Goal: Information Seeking & Learning: Understand process/instructions

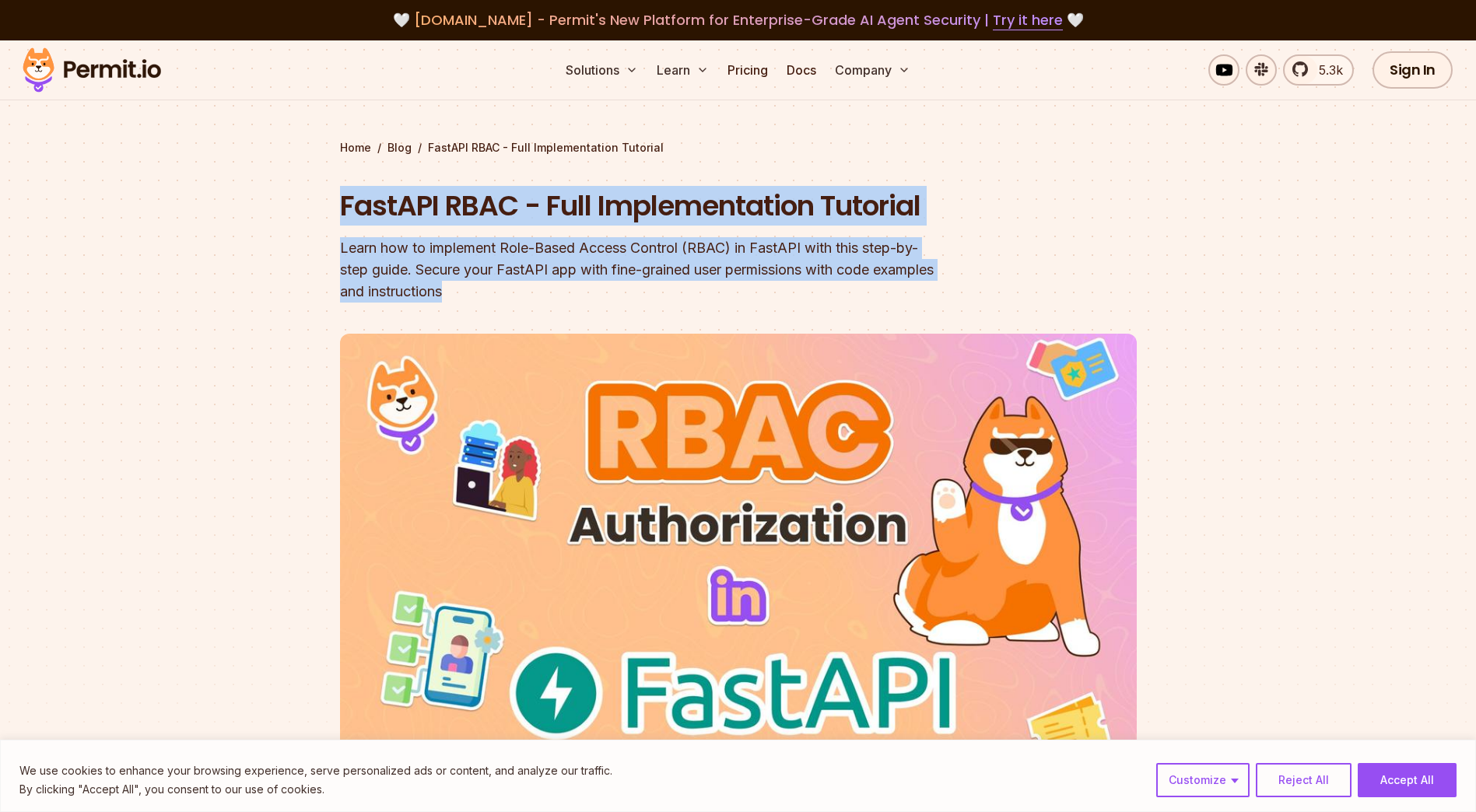
drag, startPoint x: 581, startPoint y: 295, endPoint x: 329, endPoint y: 197, distance: 270.4
click at [329, 197] on section "Home / Blog / FastAPI RBAC - Full Implementation Tutorial FastAPI RBAC - Full I…" at bounding box center [738, 471] width 1476 height 863
drag, startPoint x: 329, startPoint y: 197, endPoint x: 652, endPoint y: 287, distance: 335.3
click at [652, 287] on div "Learn how to implement Role-Based Access Control (RBAC) in FastAPI with this st…" at bounding box center [639, 270] width 598 height 66
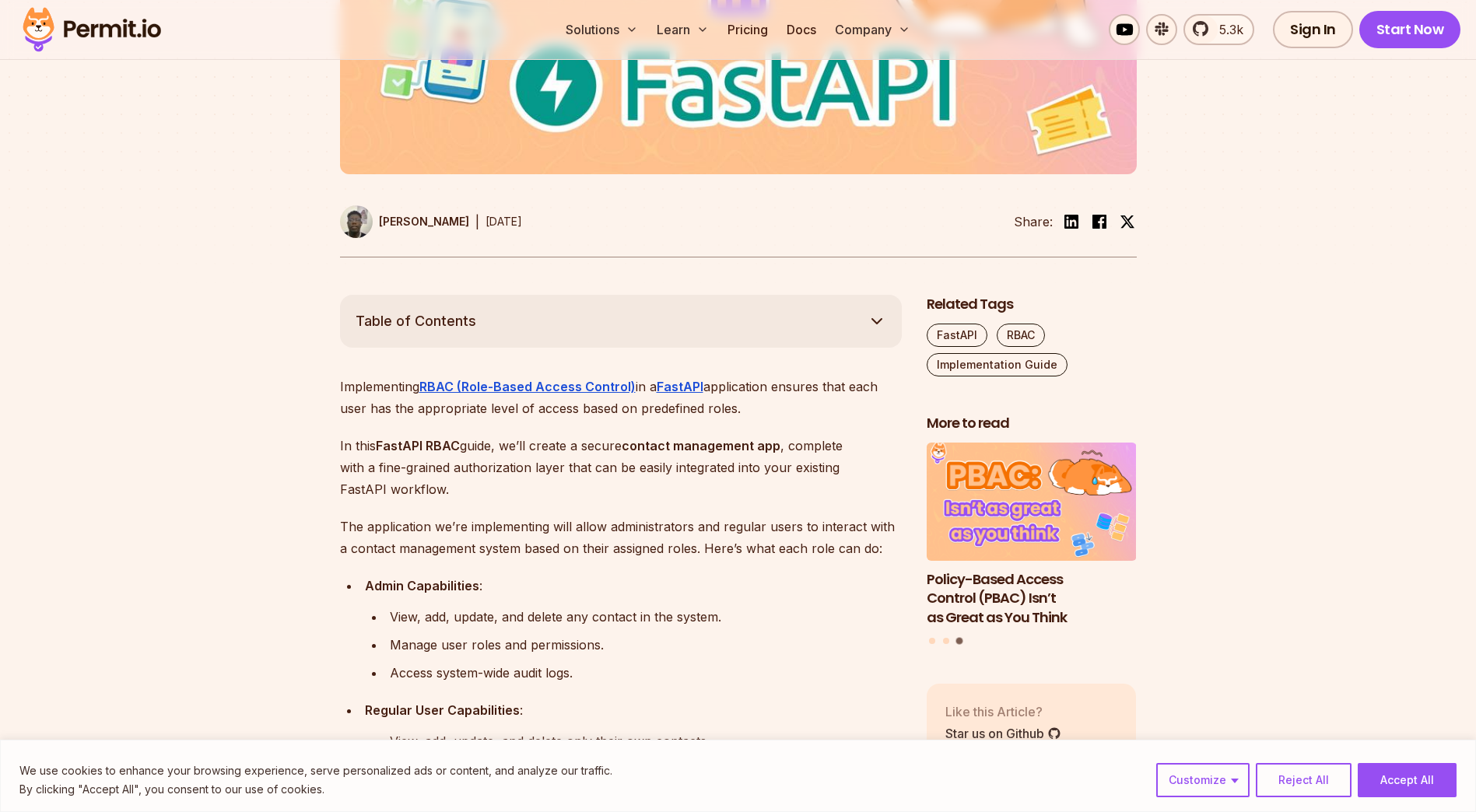
scroll to position [622, 0]
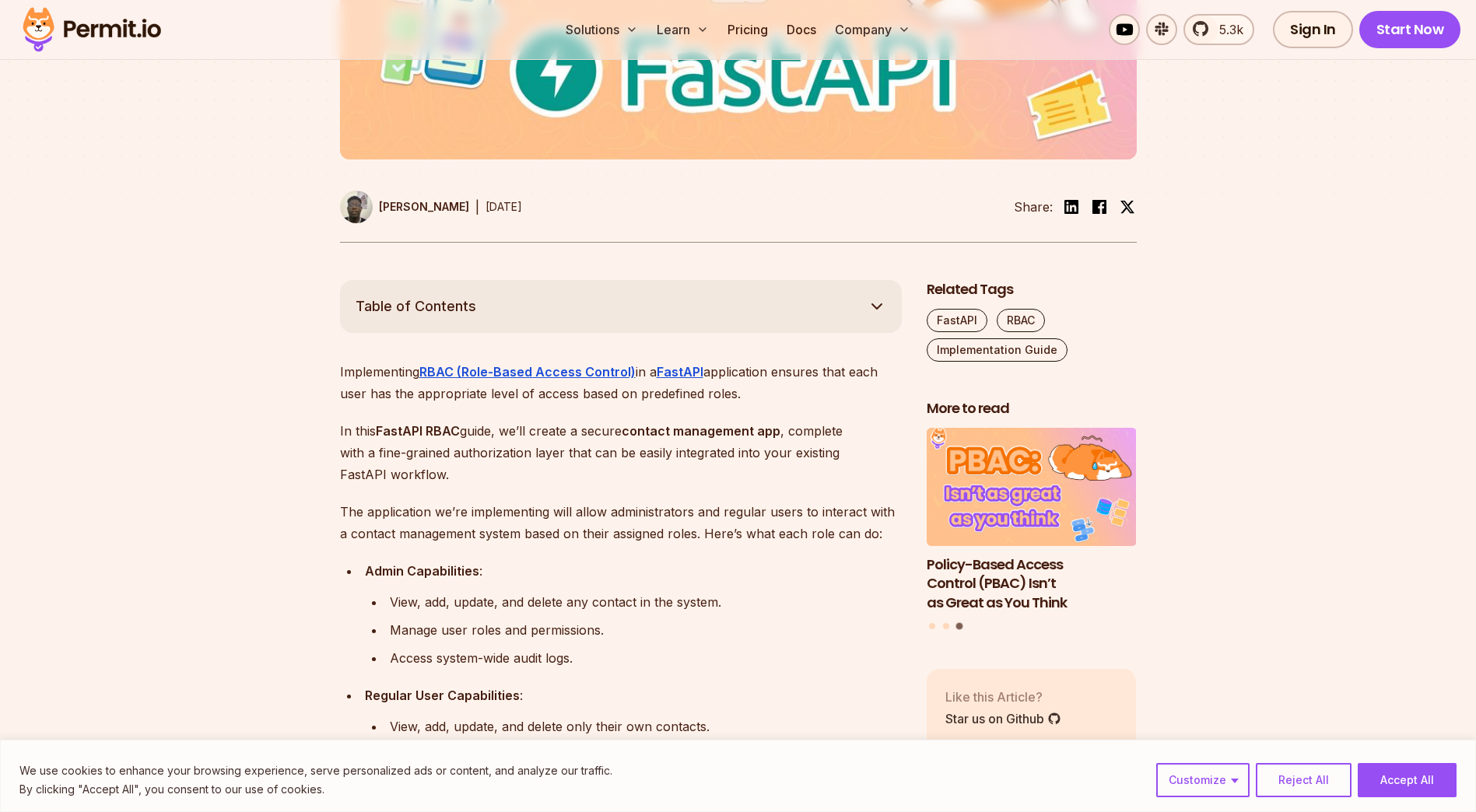
drag, startPoint x: 324, startPoint y: 366, endPoint x: 746, endPoint y: 397, distance: 423.1
click at [746, 397] on p "Implementing RBAC (Role-Based Access Control) in a FastAPI application ensures …" at bounding box center [621, 383] width 562 height 44
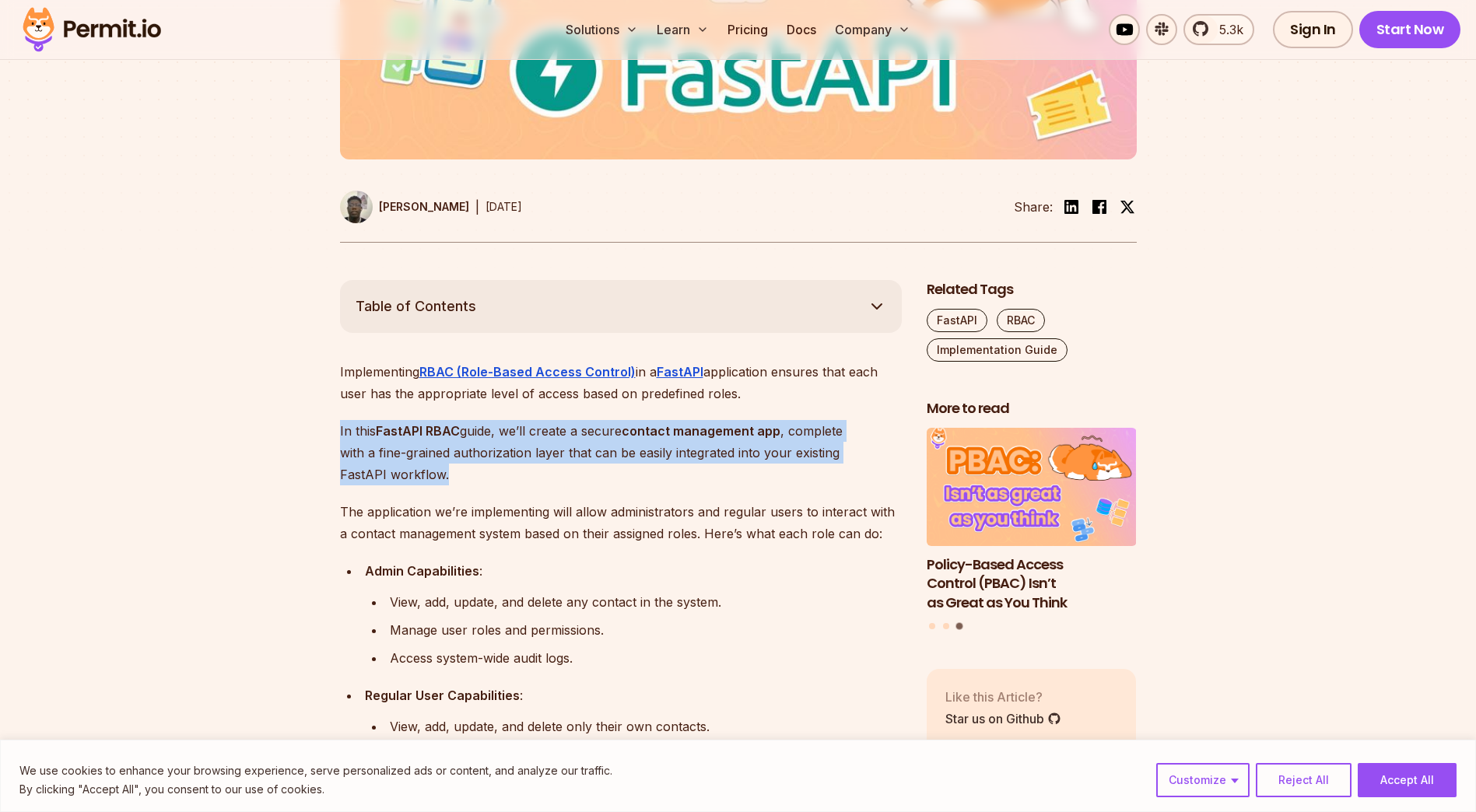
drag, startPoint x: 328, startPoint y: 429, endPoint x: 478, endPoint y: 469, distance: 155.2
click at [478, 469] on p "In this FastAPI RBAC guide, we’ll create a secure contact management app , comp…" at bounding box center [621, 453] width 562 height 66
drag, startPoint x: 490, startPoint y: 488, endPoint x: 325, endPoint y: 422, distance: 177.7
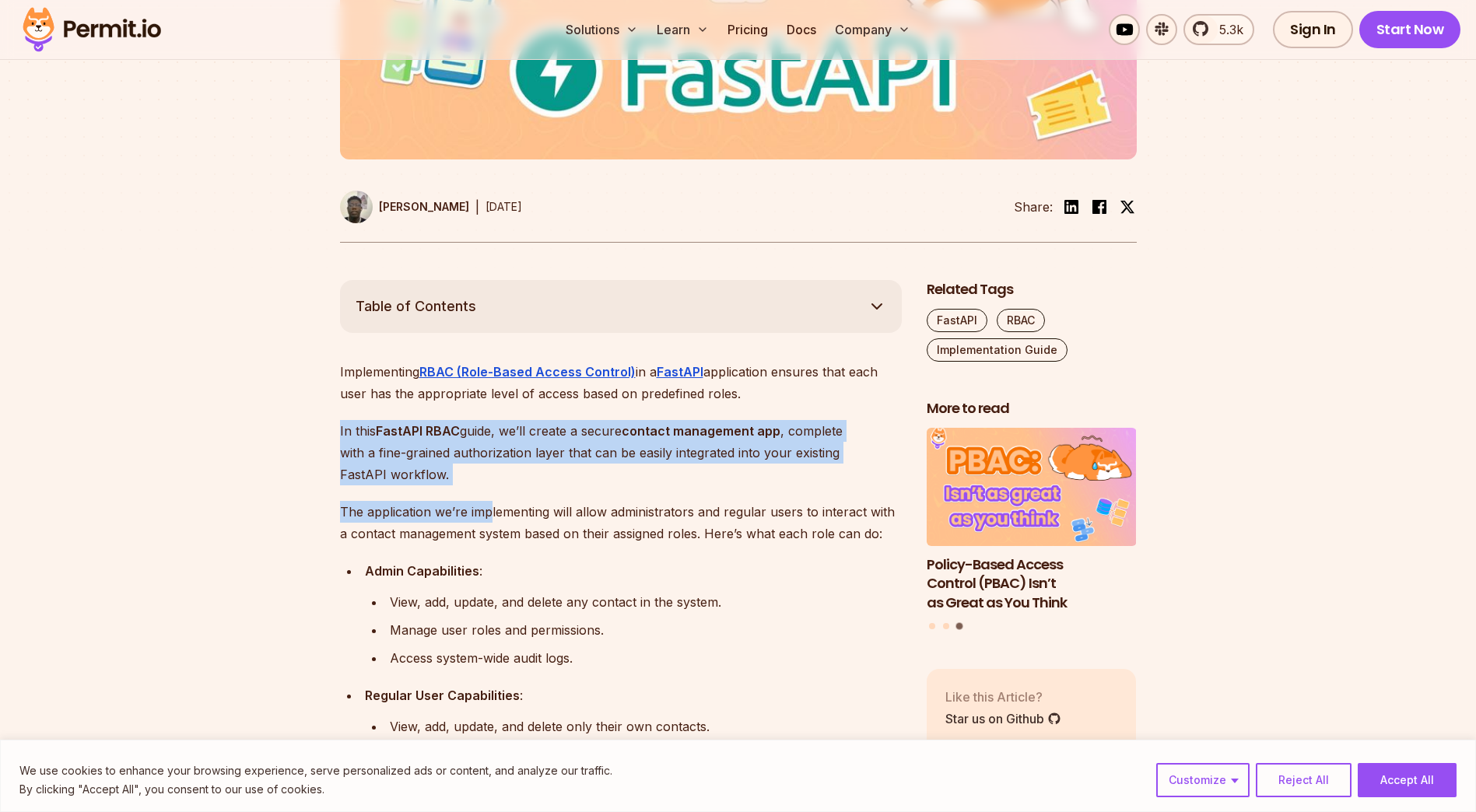
drag, startPoint x: 325, startPoint y: 422, endPoint x: 315, endPoint y: 420, distance: 10.2
drag, startPoint x: 387, startPoint y: 453, endPoint x: 494, endPoint y: 481, distance: 110.6
click at [494, 481] on p "In this FastAPI RBAC guide, we’ll create a secure contact management app , comp…" at bounding box center [621, 453] width 562 height 66
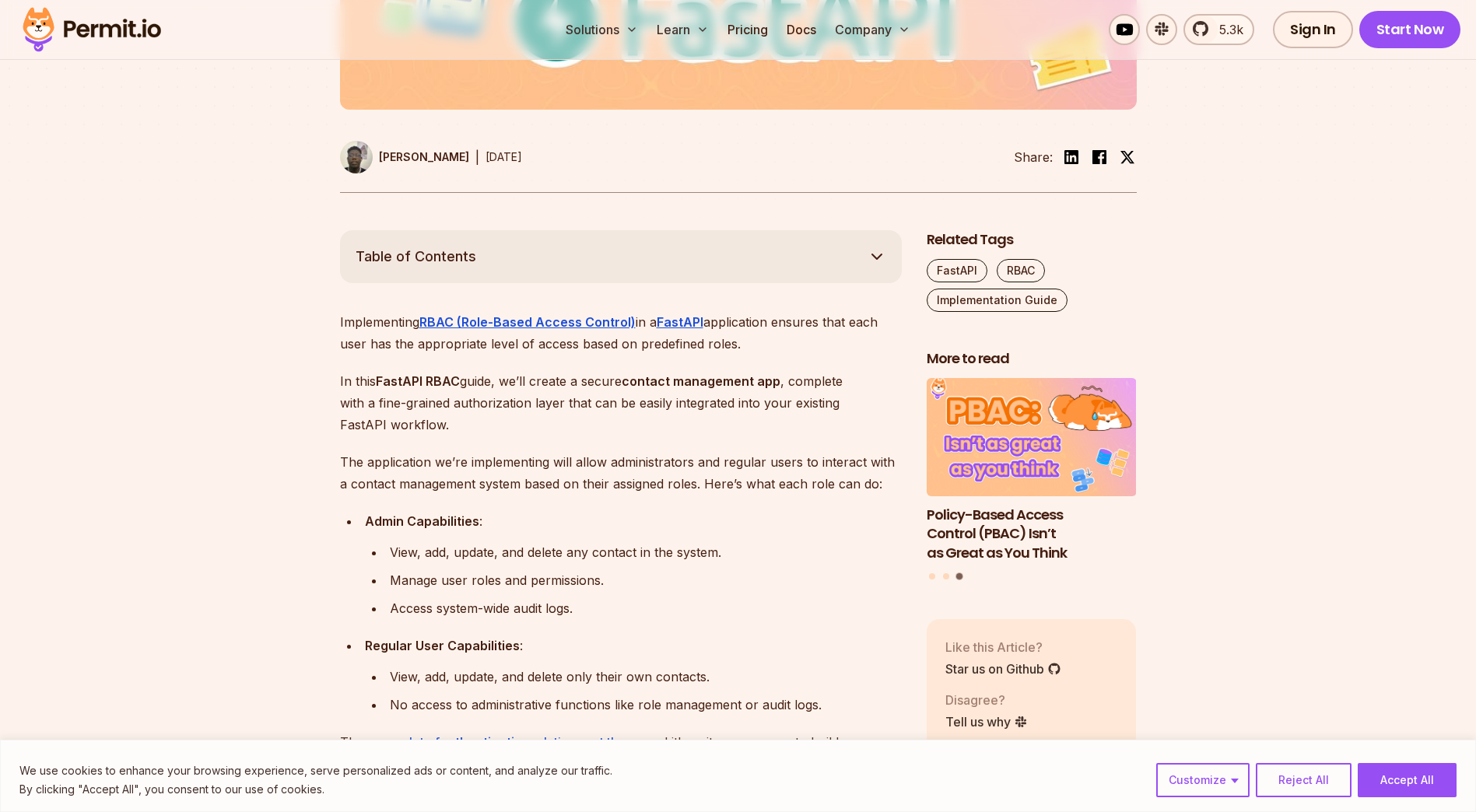
scroll to position [674, 0]
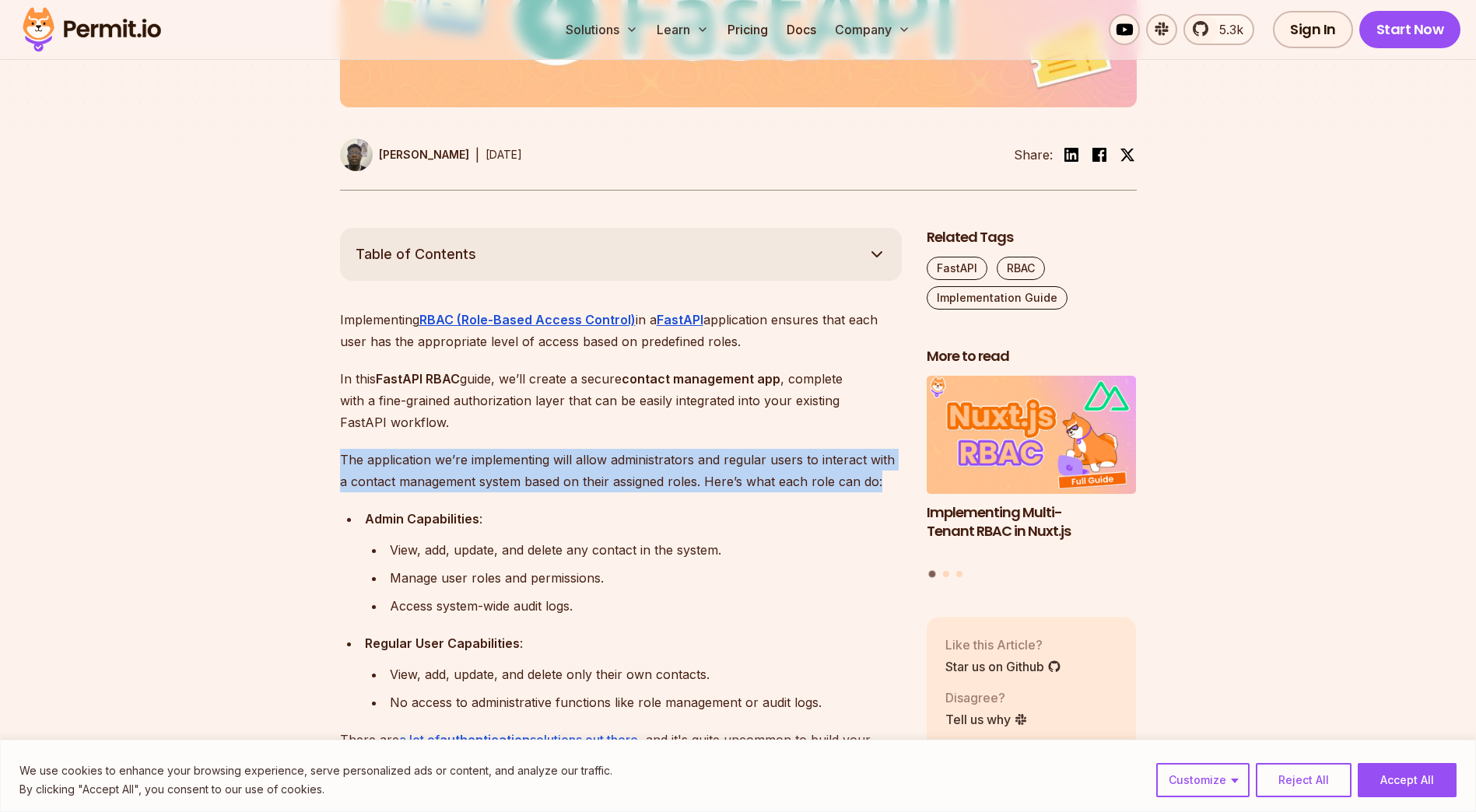
drag, startPoint x: 341, startPoint y: 458, endPoint x: 868, endPoint y: 493, distance: 528.2
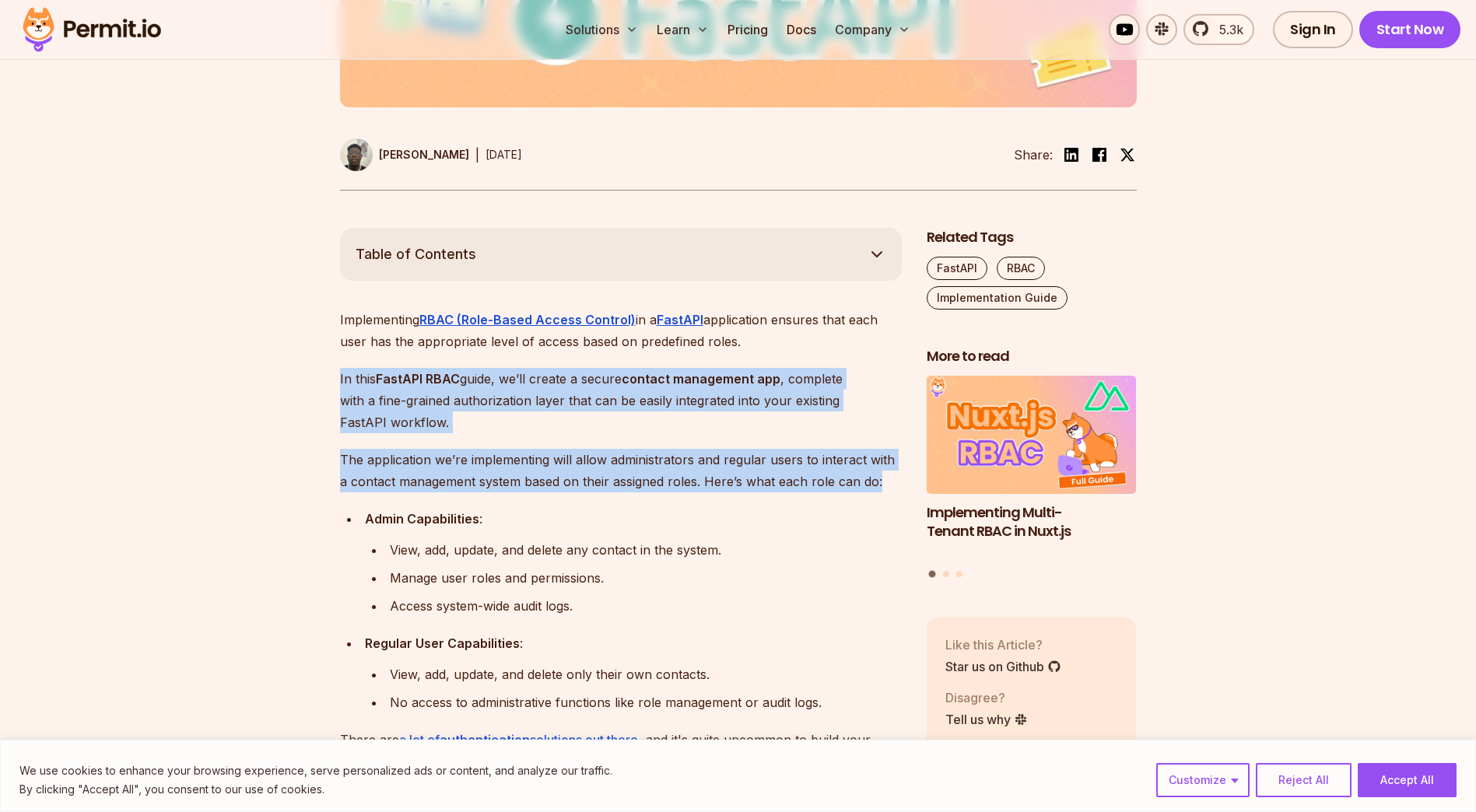
drag, startPoint x: 868, startPoint y: 493, endPoint x: 321, endPoint y: 382, distance: 558.1
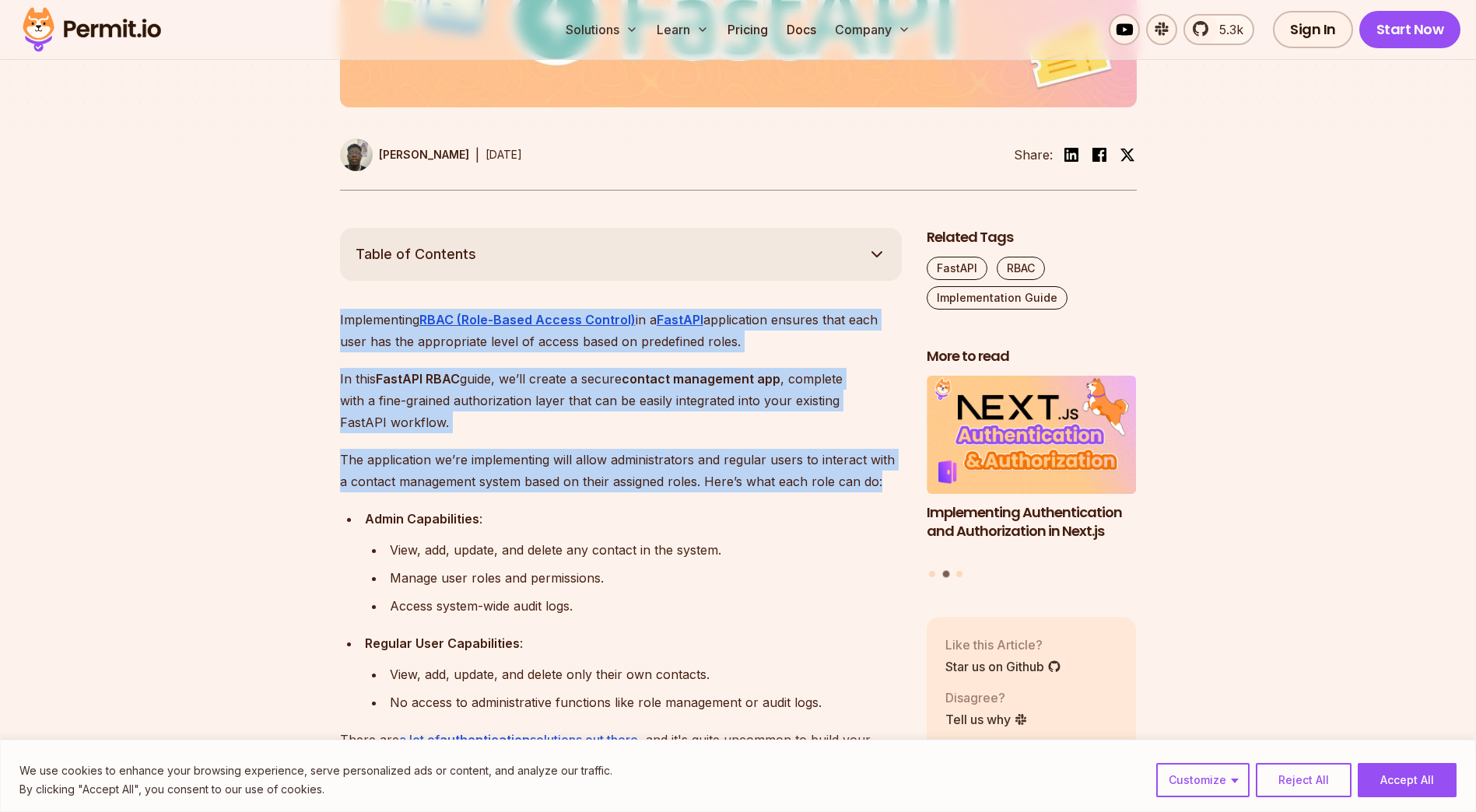
drag, startPoint x: 321, startPoint y: 323, endPoint x: 879, endPoint y: 491, distance: 582.7
click at [879, 491] on p "The application we’re implementing will allow administrators and regular users …" at bounding box center [621, 471] width 562 height 44
drag, startPoint x: 879, startPoint y: 491, endPoint x: 307, endPoint y: 310, distance: 600.0
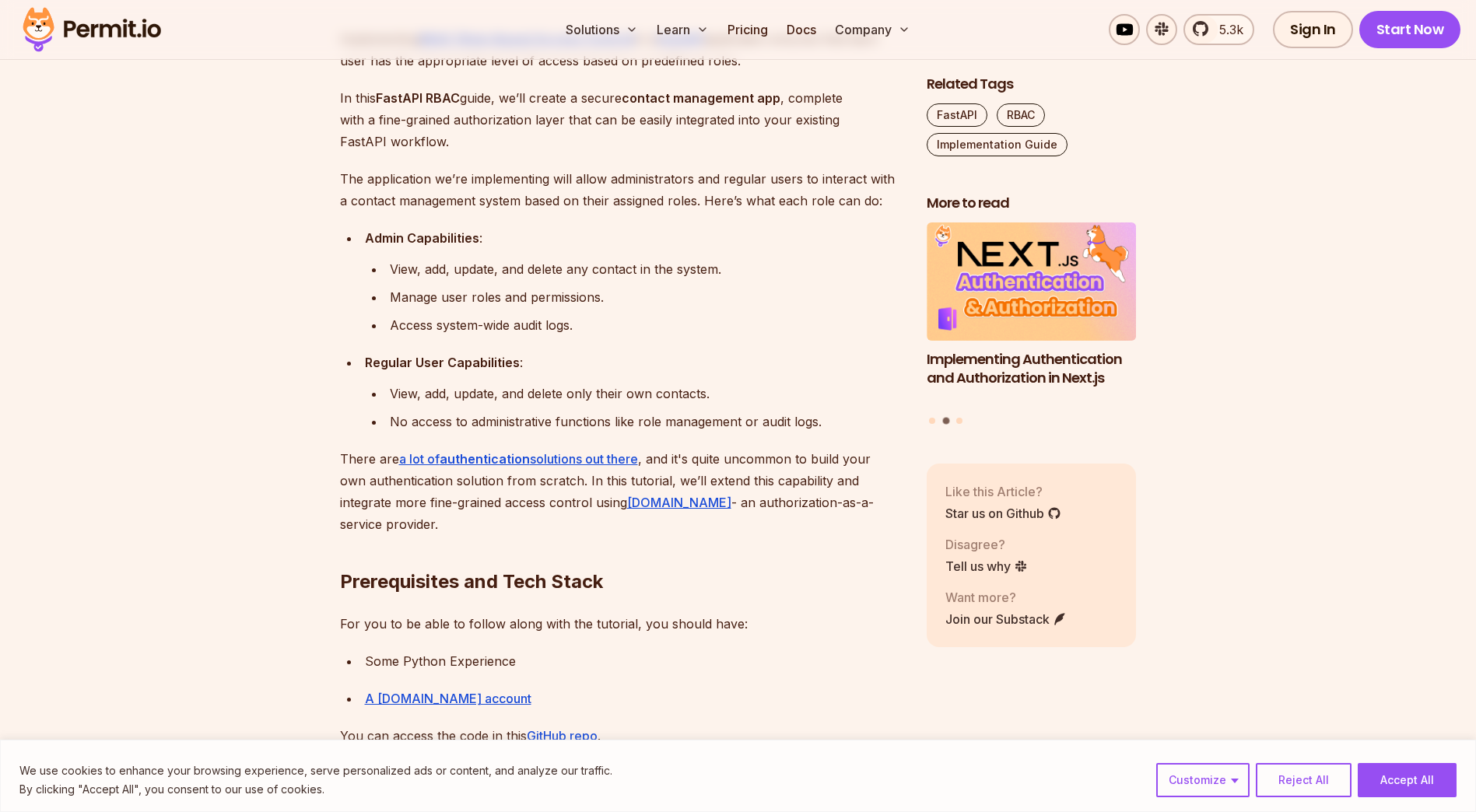
scroll to position [959, 0]
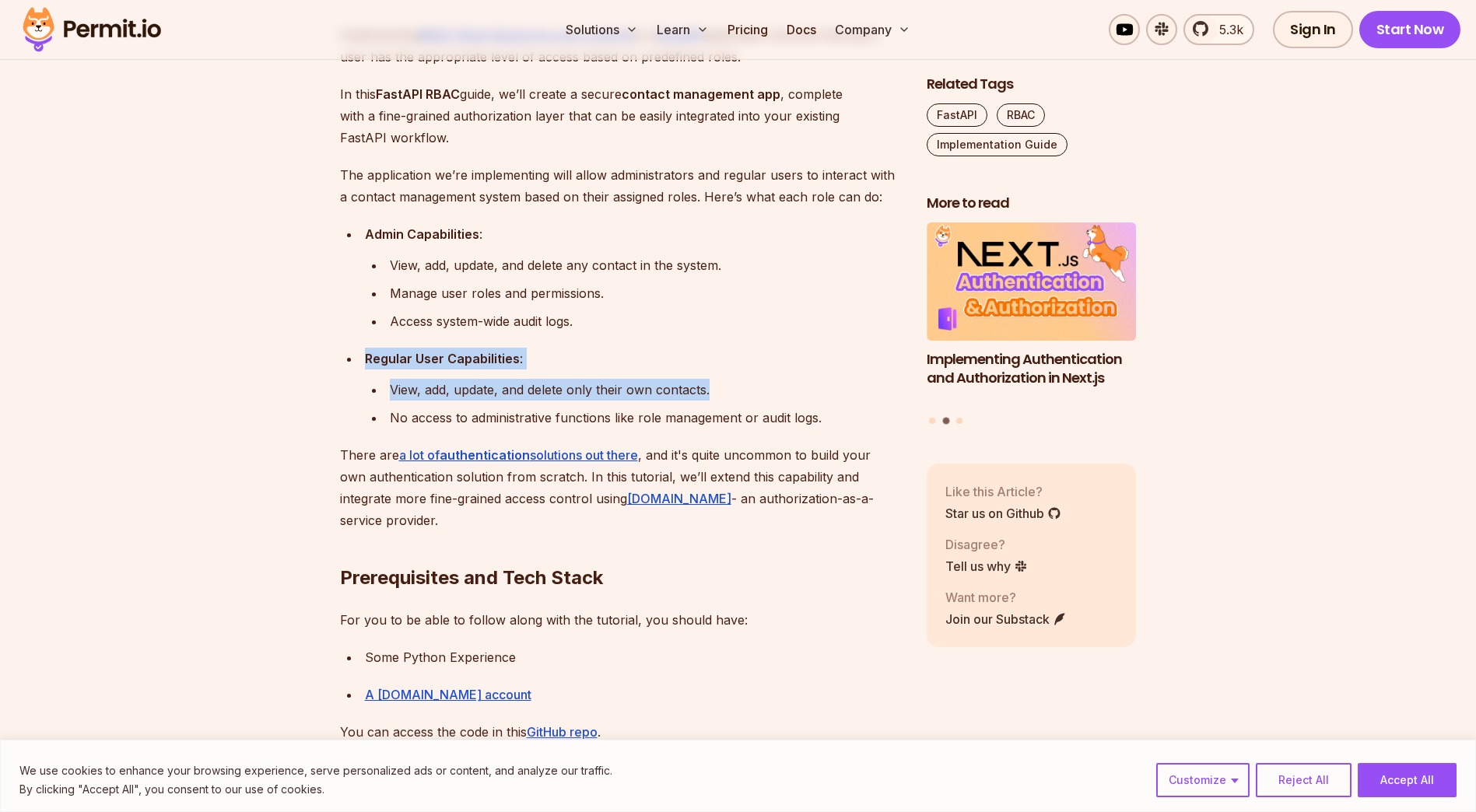
drag, startPoint x: 358, startPoint y: 360, endPoint x: 728, endPoint y: 395, distance: 371.7
click at [728, 395] on ul "Admin Capabilities : View, add, update, and delete any contact in the system. M…" at bounding box center [621, 325] width 562 height 205
click at [728, 395] on div "View, add, update, and delete only their own contacts." at bounding box center [646, 389] width 512 height 22
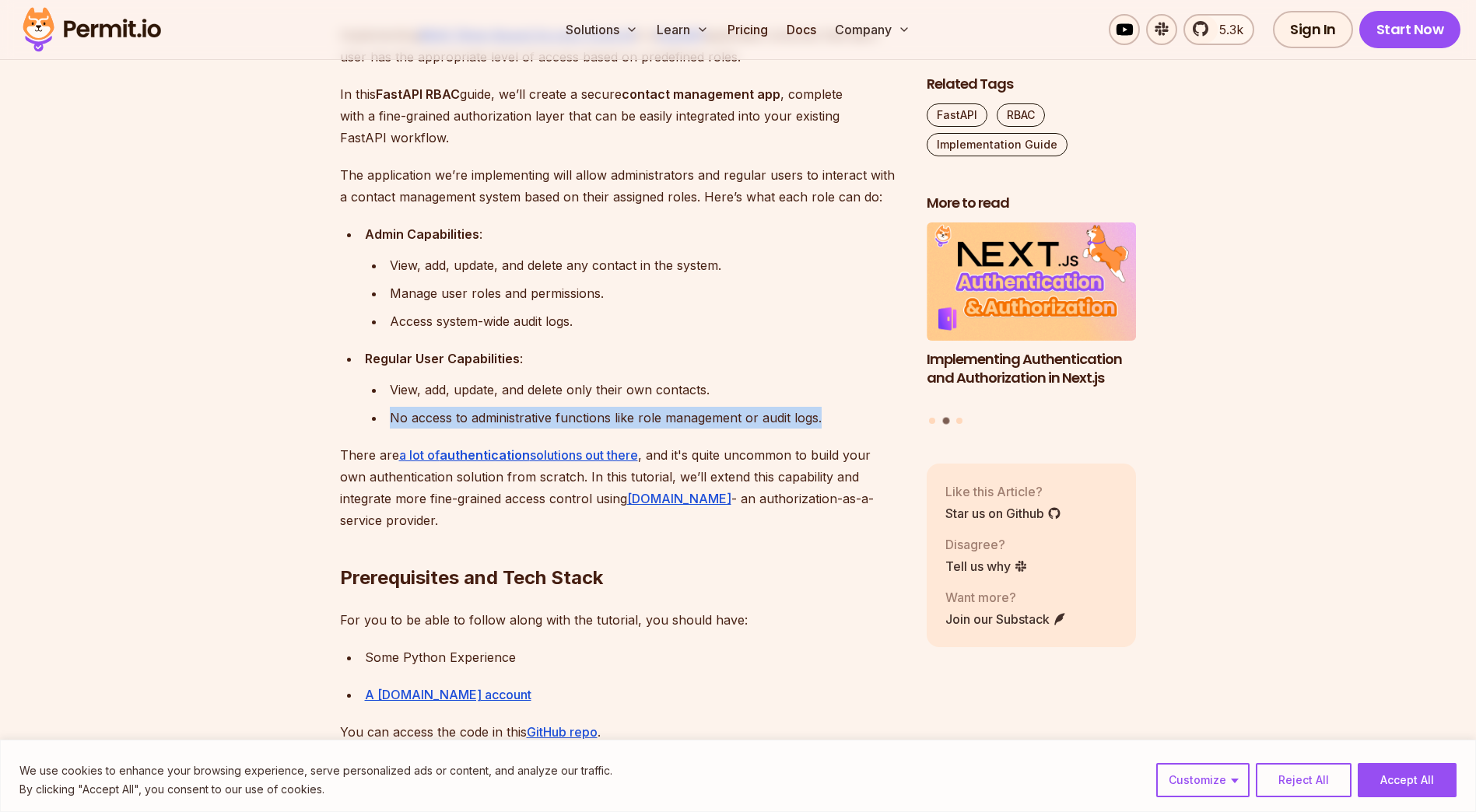
drag, startPoint x: 389, startPoint y: 416, endPoint x: 858, endPoint y: 420, distance: 469.0
click at [858, 420] on div "No access to administrative functions like role management or audit logs." at bounding box center [646, 417] width 512 height 22
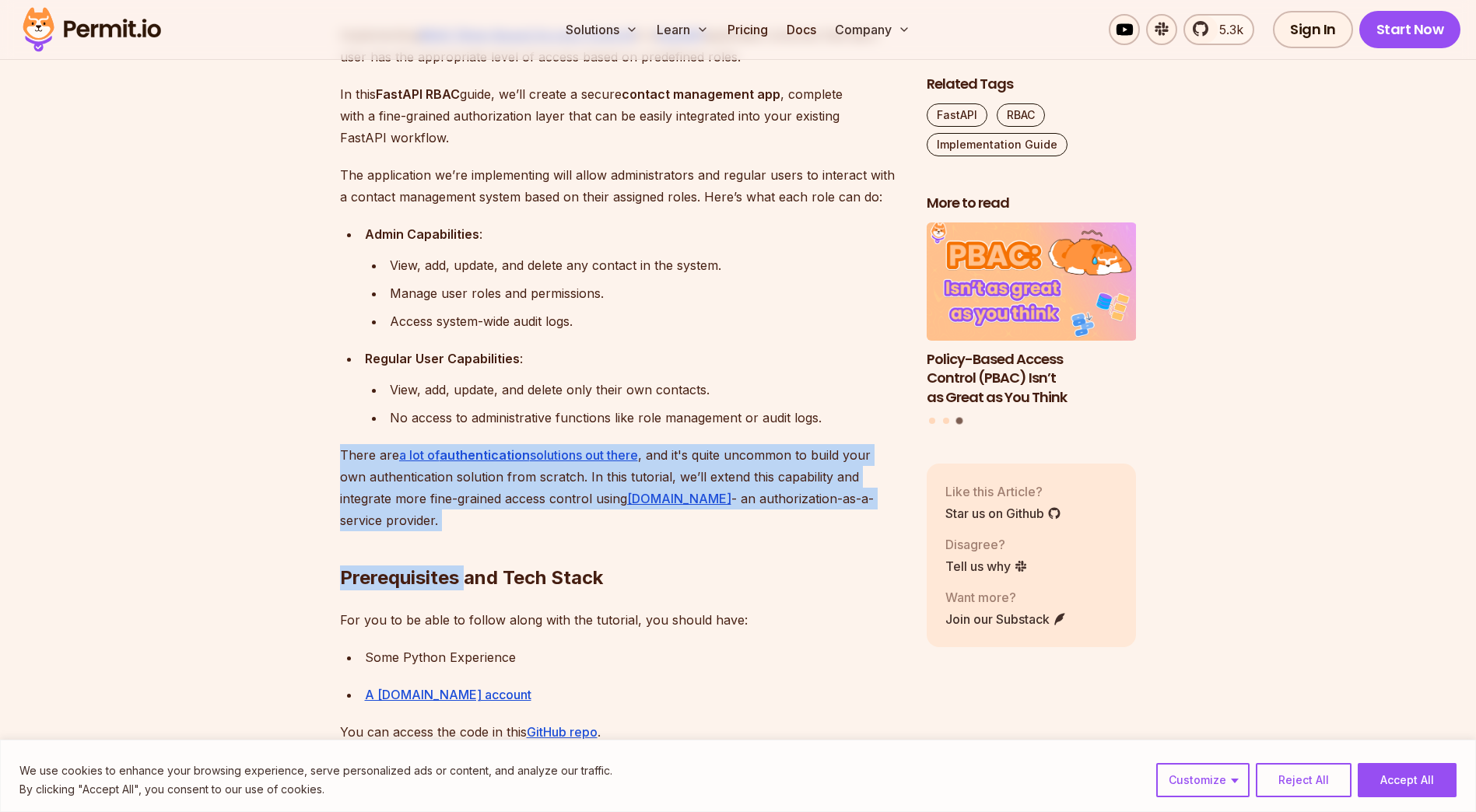
drag, startPoint x: 335, startPoint y: 439, endPoint x: 465, endPoint y: 515, distance: 150.6
click at [465, 515] on h2 "Prerequisites and Tech Stack" at bounding box center [621, 546] width 562 height 87
drag, startPoint x: 459, startPoint y: 521, endPoint x: 340, endPoint y: 454, distance: 136.6
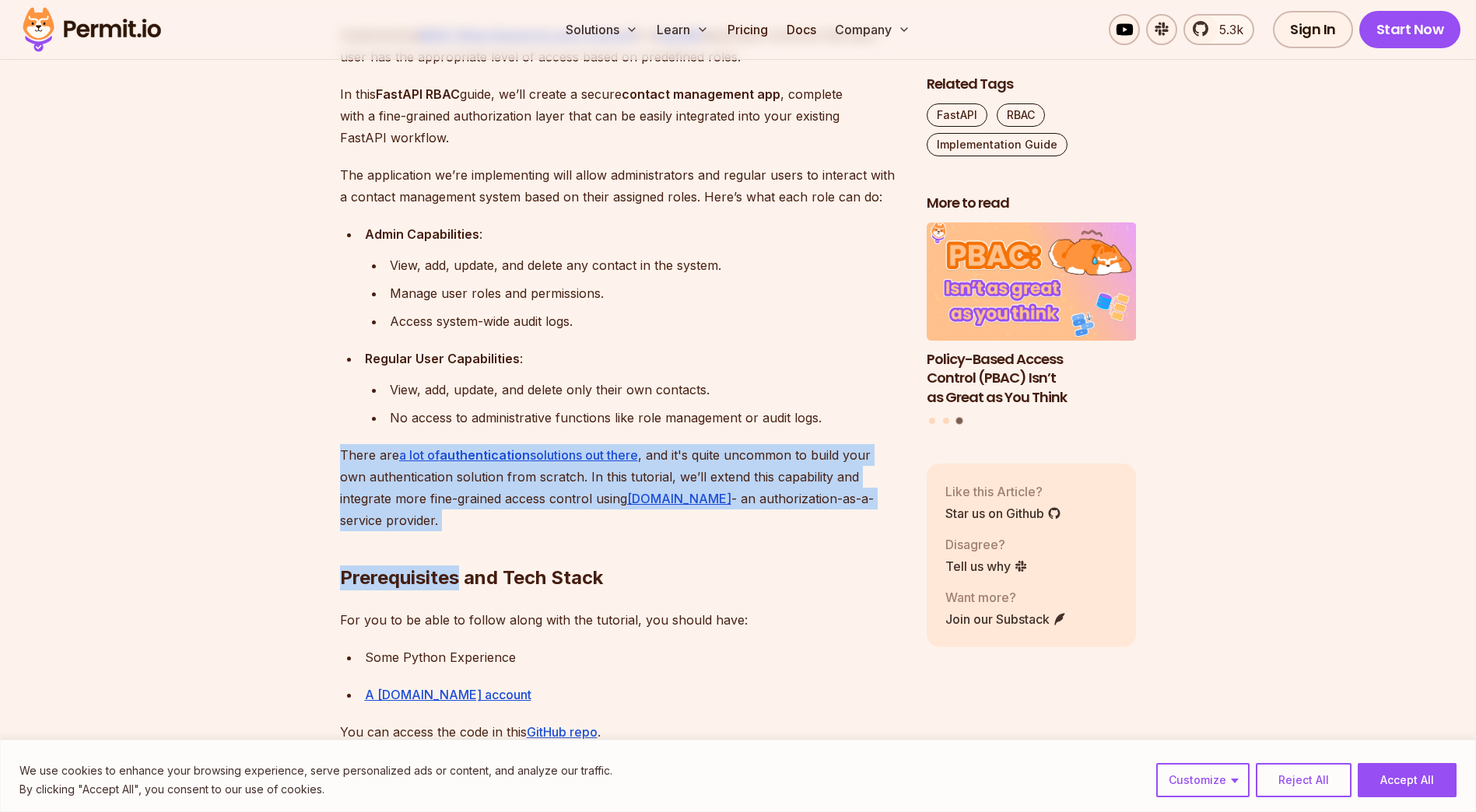
click at [340, 454] on p "There are a lot of authentication solutions out there , and it's quite uncommon…" at bounding box center [621, 487] width 562 height 87
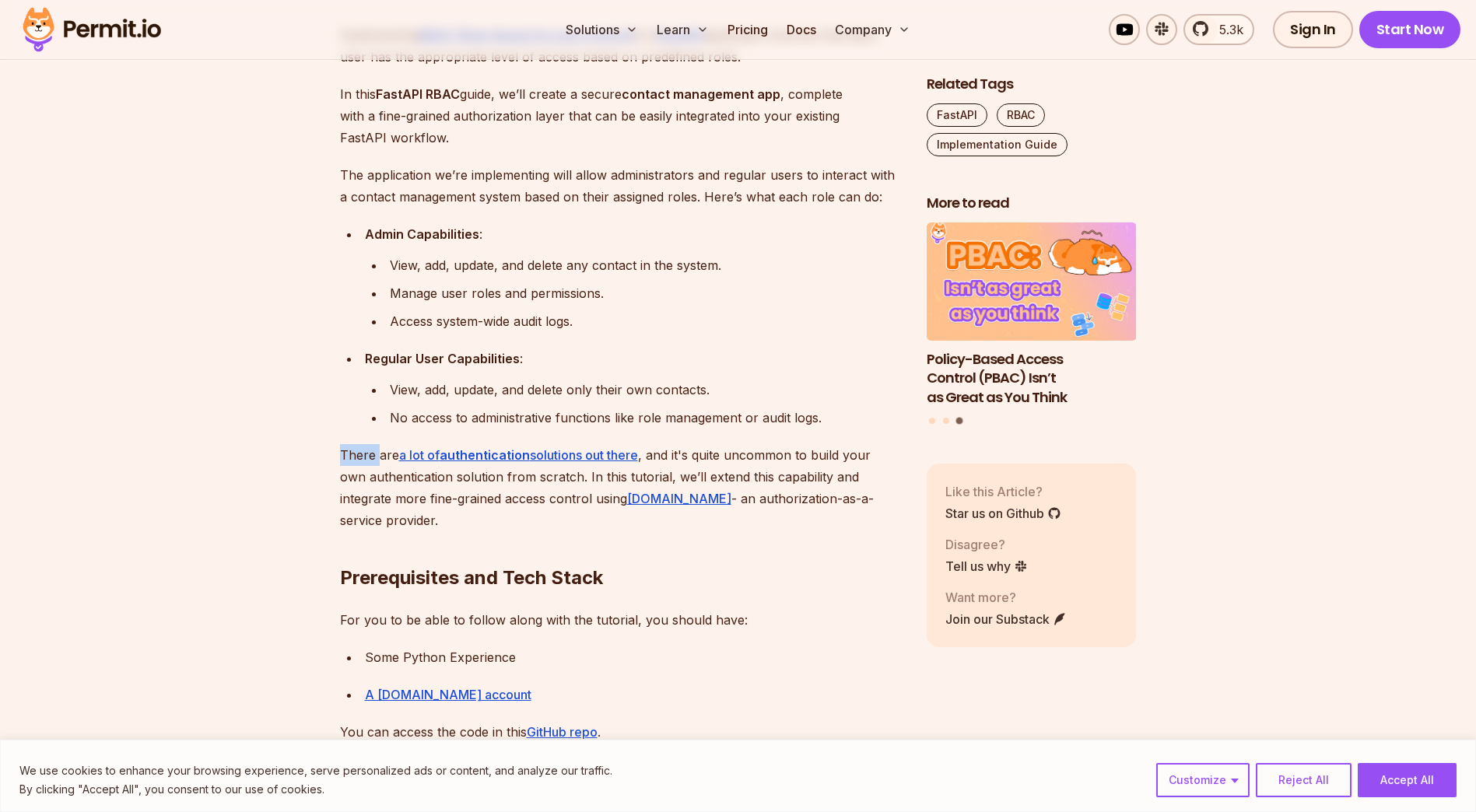
click at [340, 454] on p "There are a lot of authentication solutions out there , and it's quite uncommon…" at bounding box center [621, 487] width 562 height 87
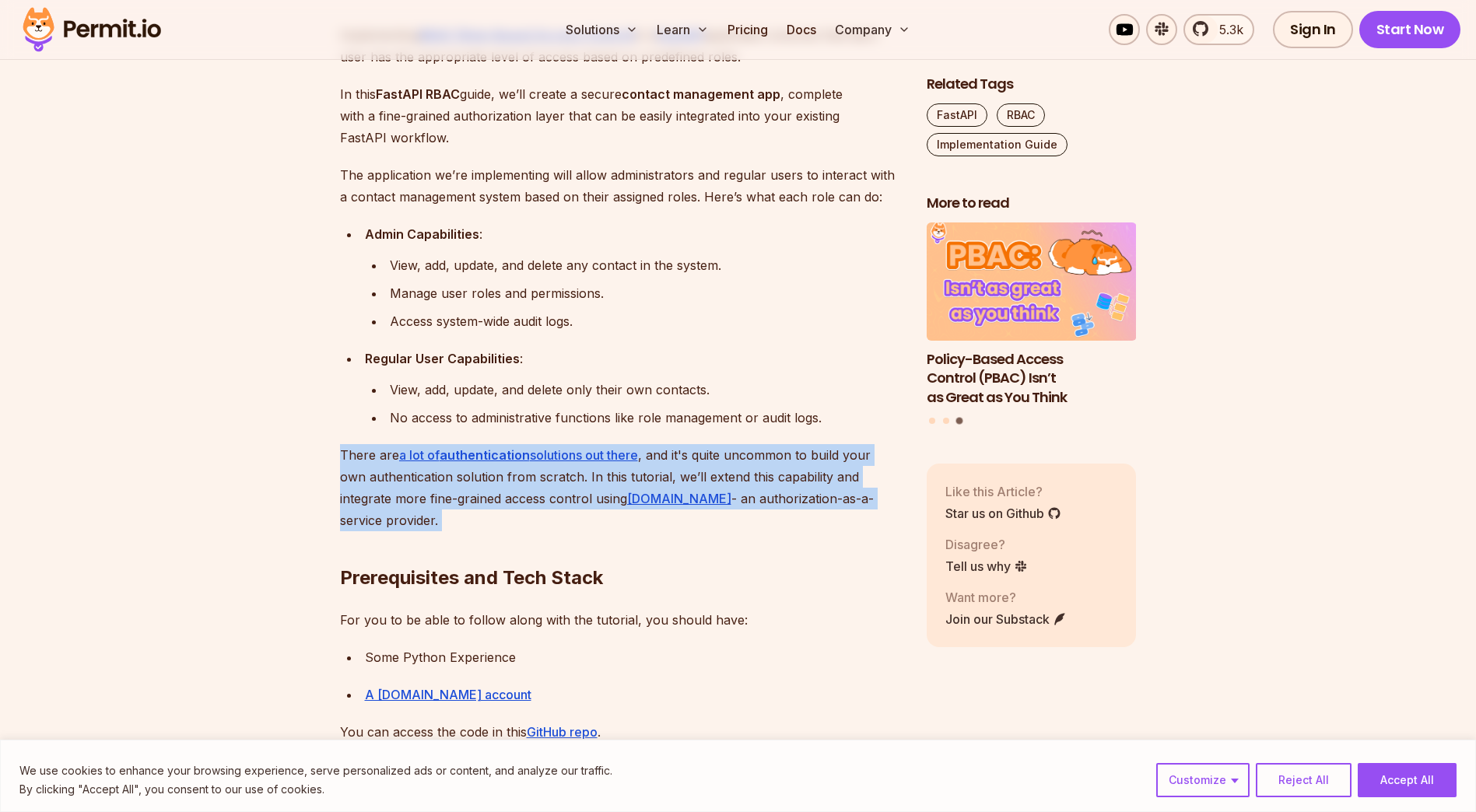
click at [340, 454] on p "There are a lot of authentication solutions out there , and it's quite uncommon…" at bounding box center [621, 487] width 562 height 87
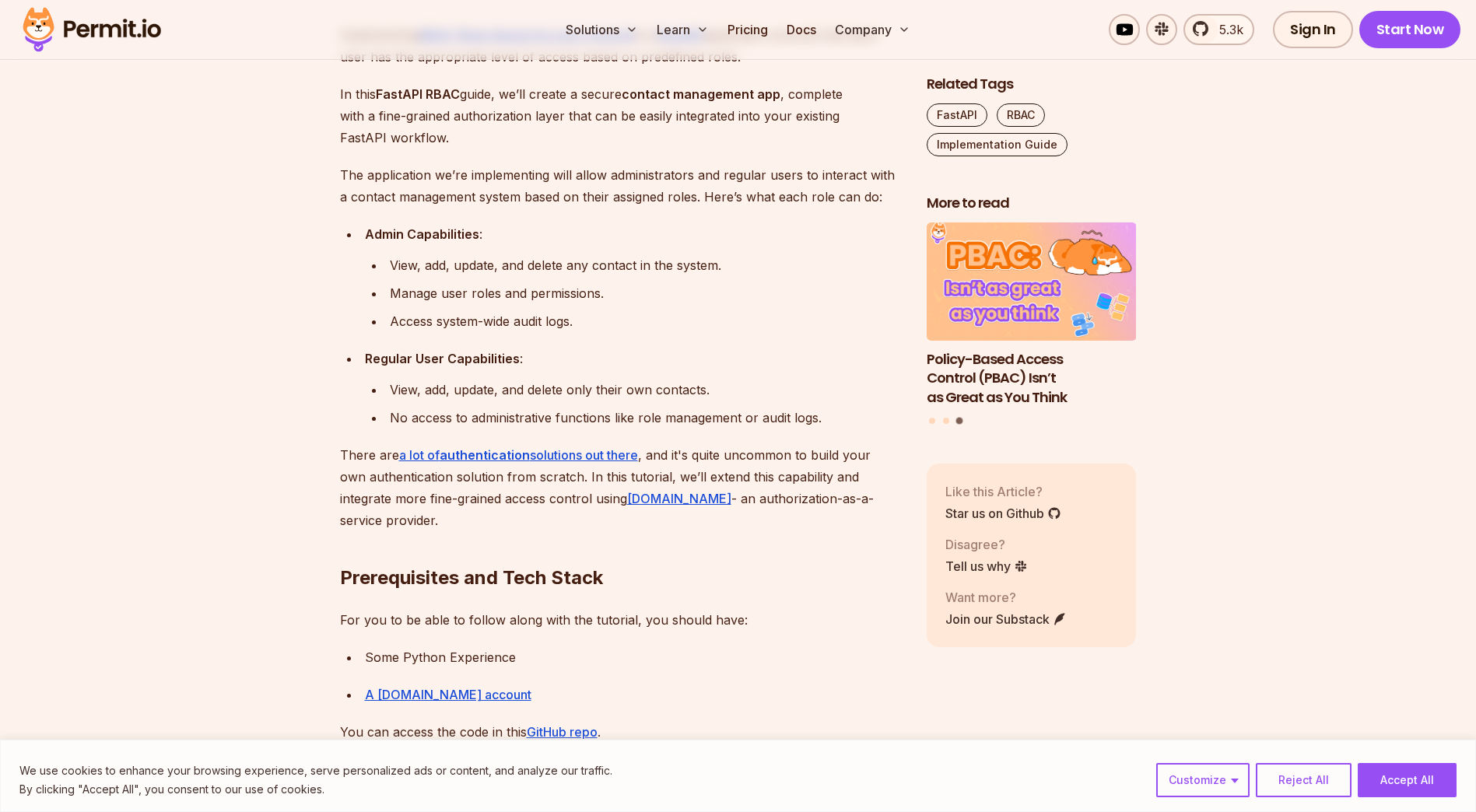
click at [523, 527] on h2 "Prerequisites and Tech Stack" at bounding box center [621, 546] width 562 height 87
drag, startPoint x: 523, startPoint y: 527, endPoint x: 450, endPoint y: 526, distance: 73.0
click at [450, 526] on h2 "Prerequisites and Tech Stack" at bounding box center [621, 546] width 562 height 87
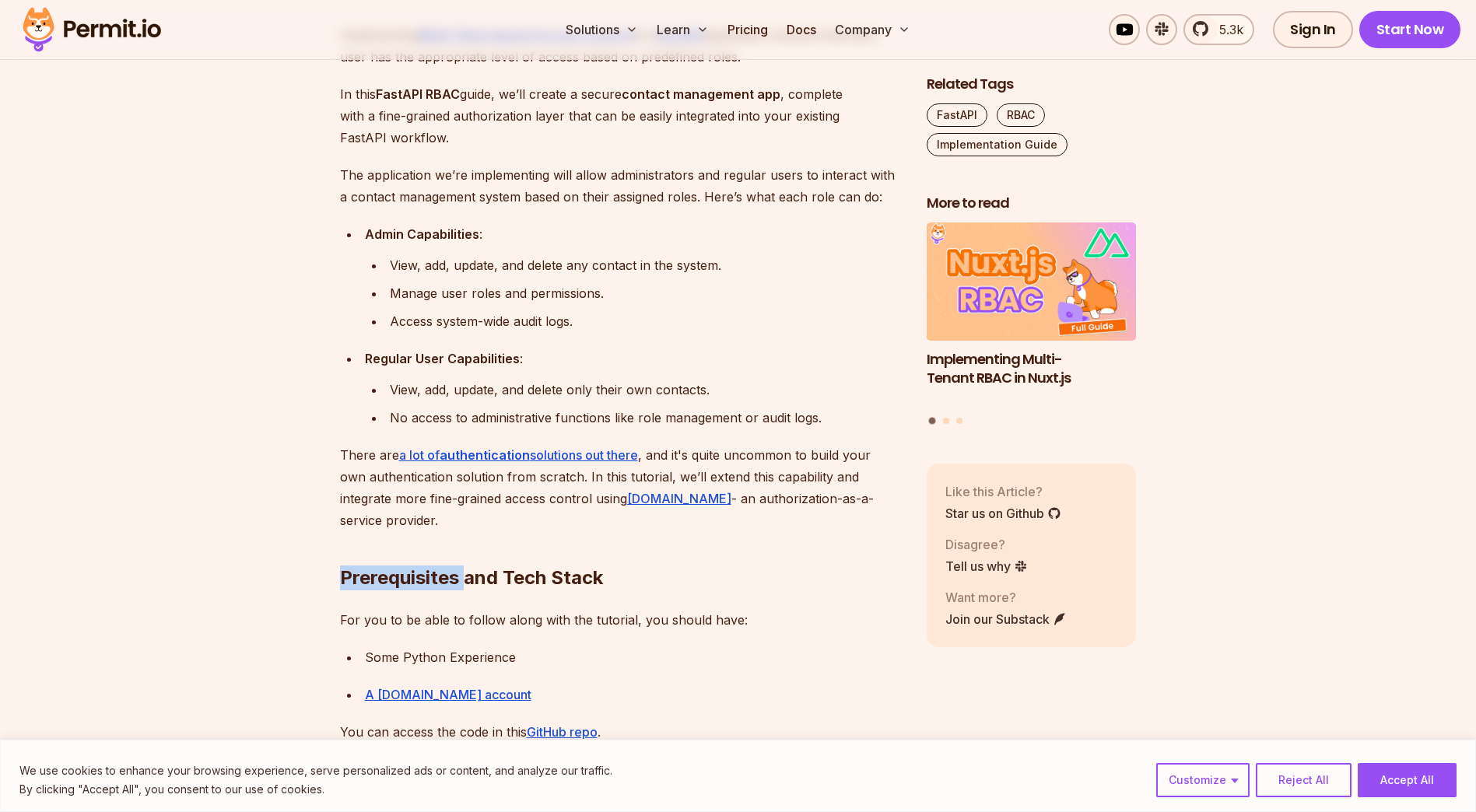
click at [450, 526] on h2 "Prerequisites and Tech Stack" at bounding box center [621, 546] width 562 height 87
drag, startPoint x: 450, startPoint y: 526, endPoint x: 434, endPoint y: 504, distance: 27.2
click at [434, 504] on p "There are a lot of authentication solutions out there , and it's quite uncommon…" at bounding box center [621, 487] width 562 height 87
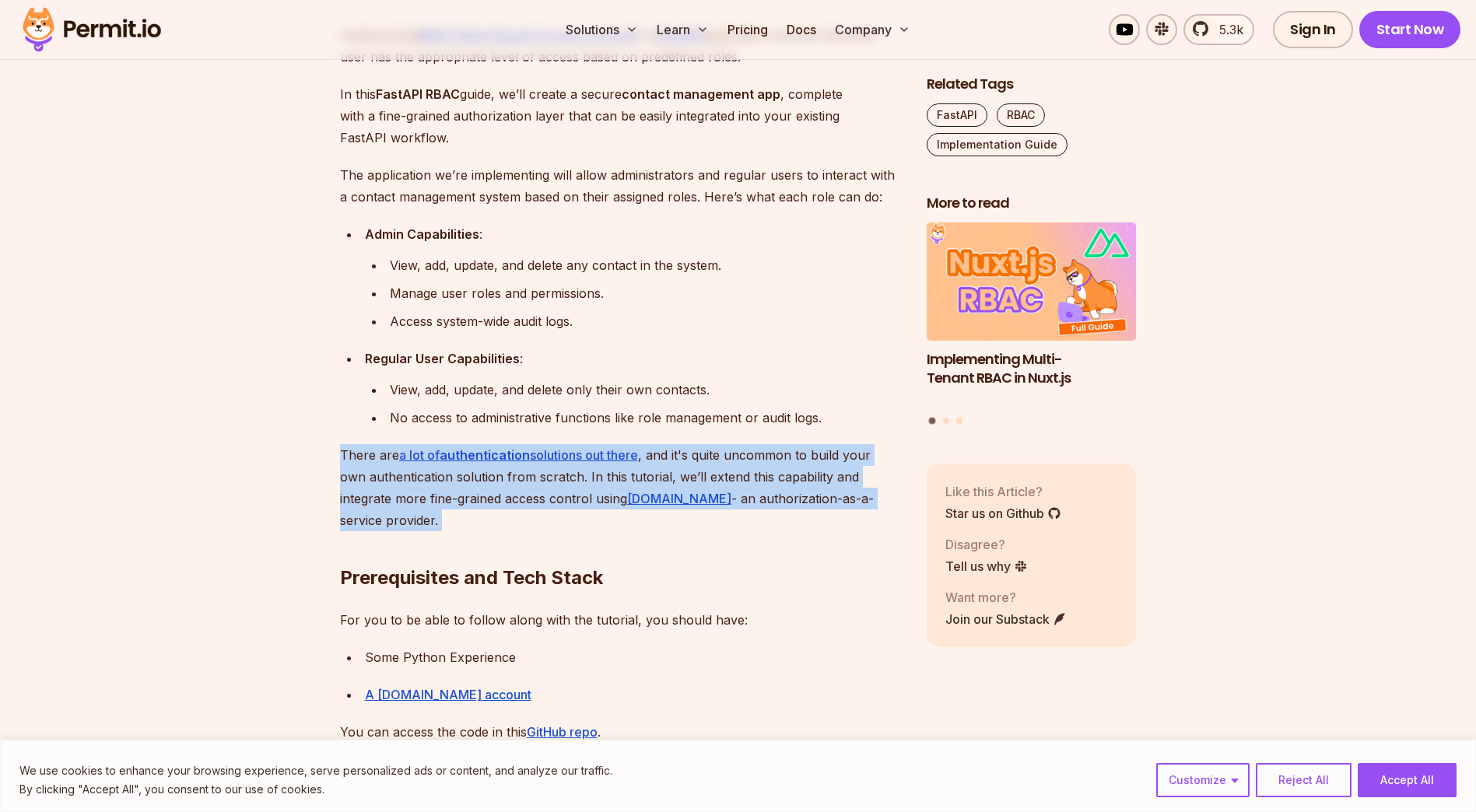
click at [434, 504] on p "There are a lot of authentication solutions out there , and it's quite uncommon…" at bounding box center [621, 487] width 562 height 87
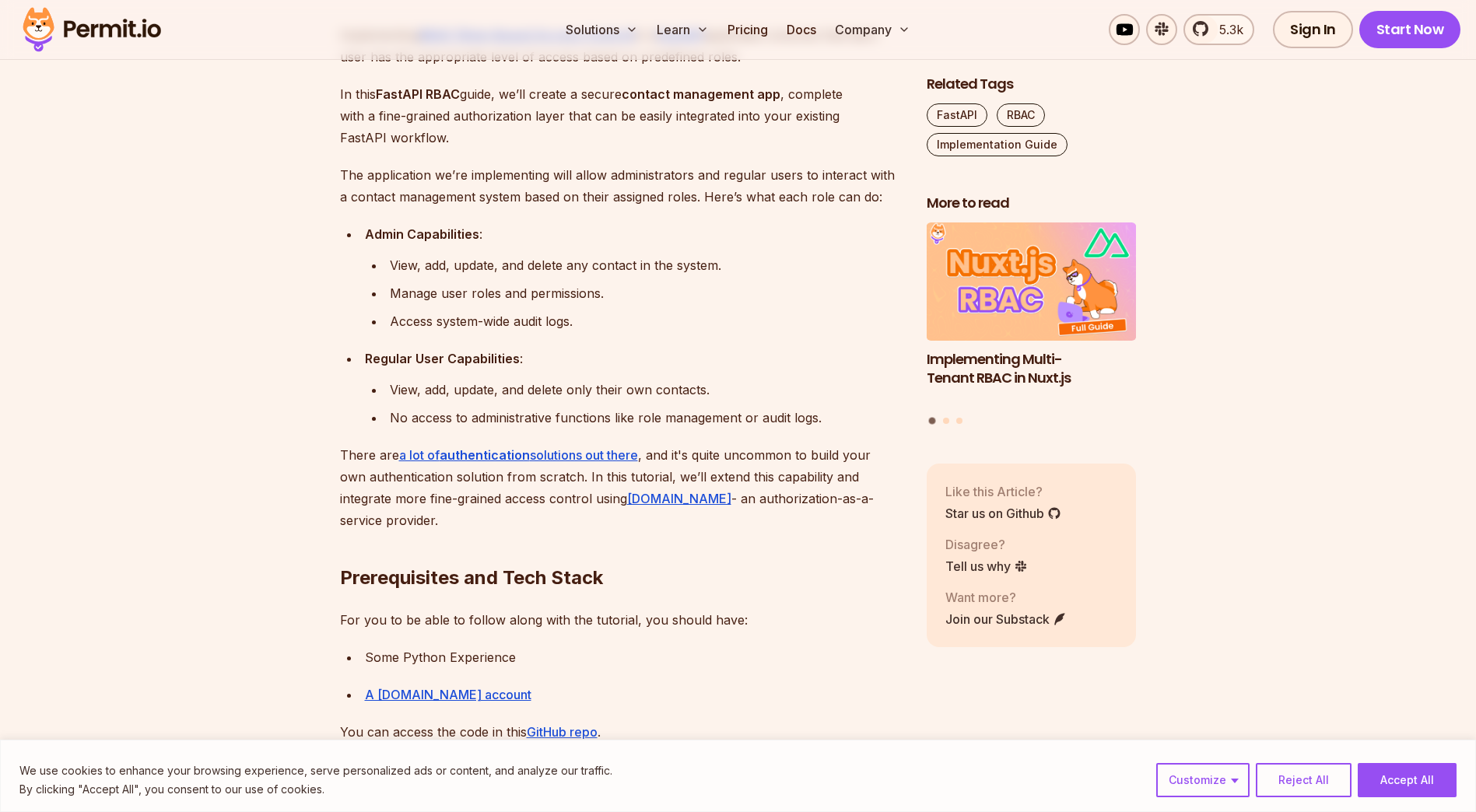
drag, startPoint x: 434, startPoint y: 504, endPoint x: 484, endPoint y: 538, distance: 60.5
click at [484, 538] on h2 "Prerequisites and Tech Stack" at bounding box center [621, 546] width 562 height 87
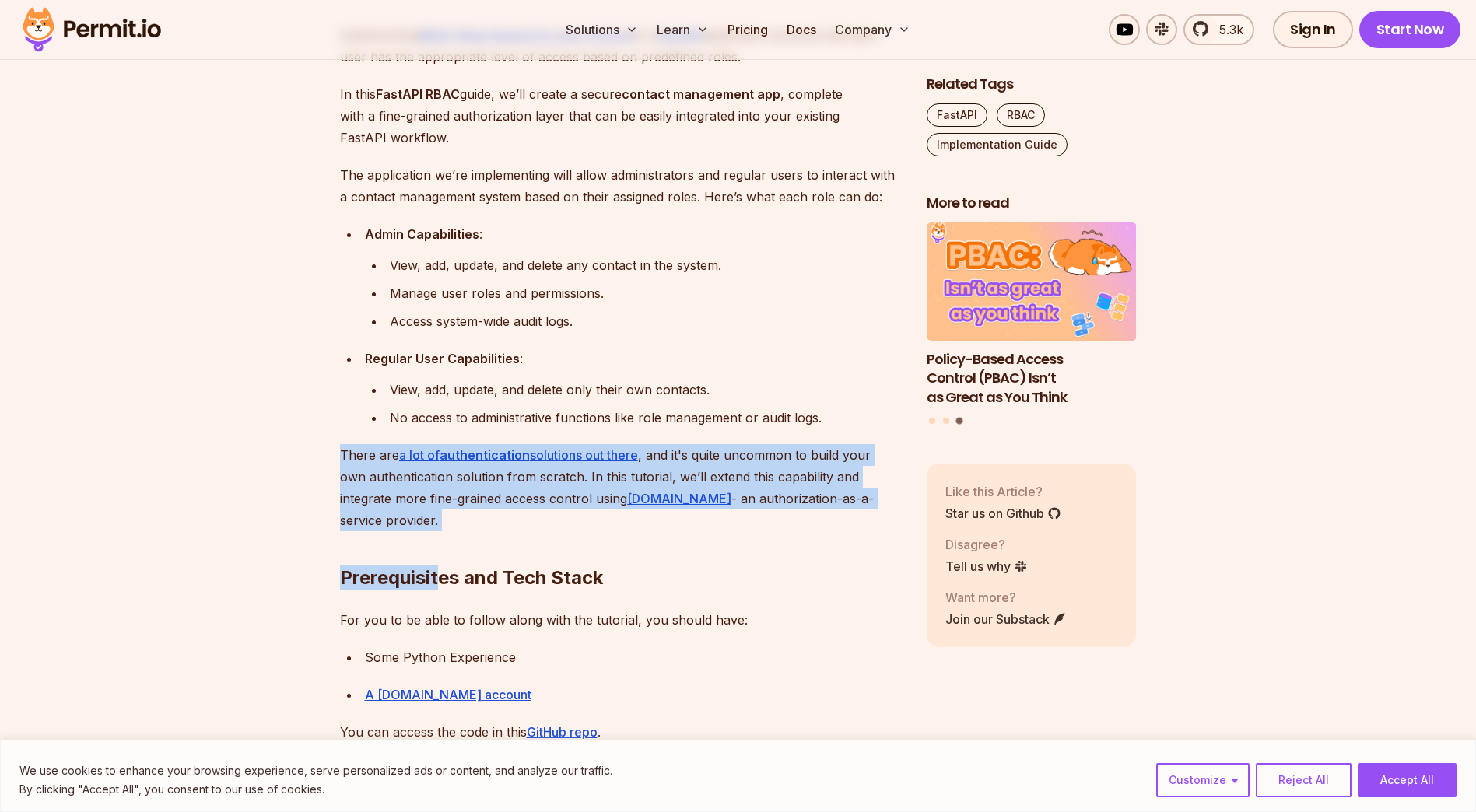
drag, startPoint x: 443, startPoint y: 532, endPoint x: 325, endPoint y: 438, distance: 150.9
drag, startPoint x: 325, startPoint y: 438, endPoint x: 442, endPoint y: 517, distance: 141.2
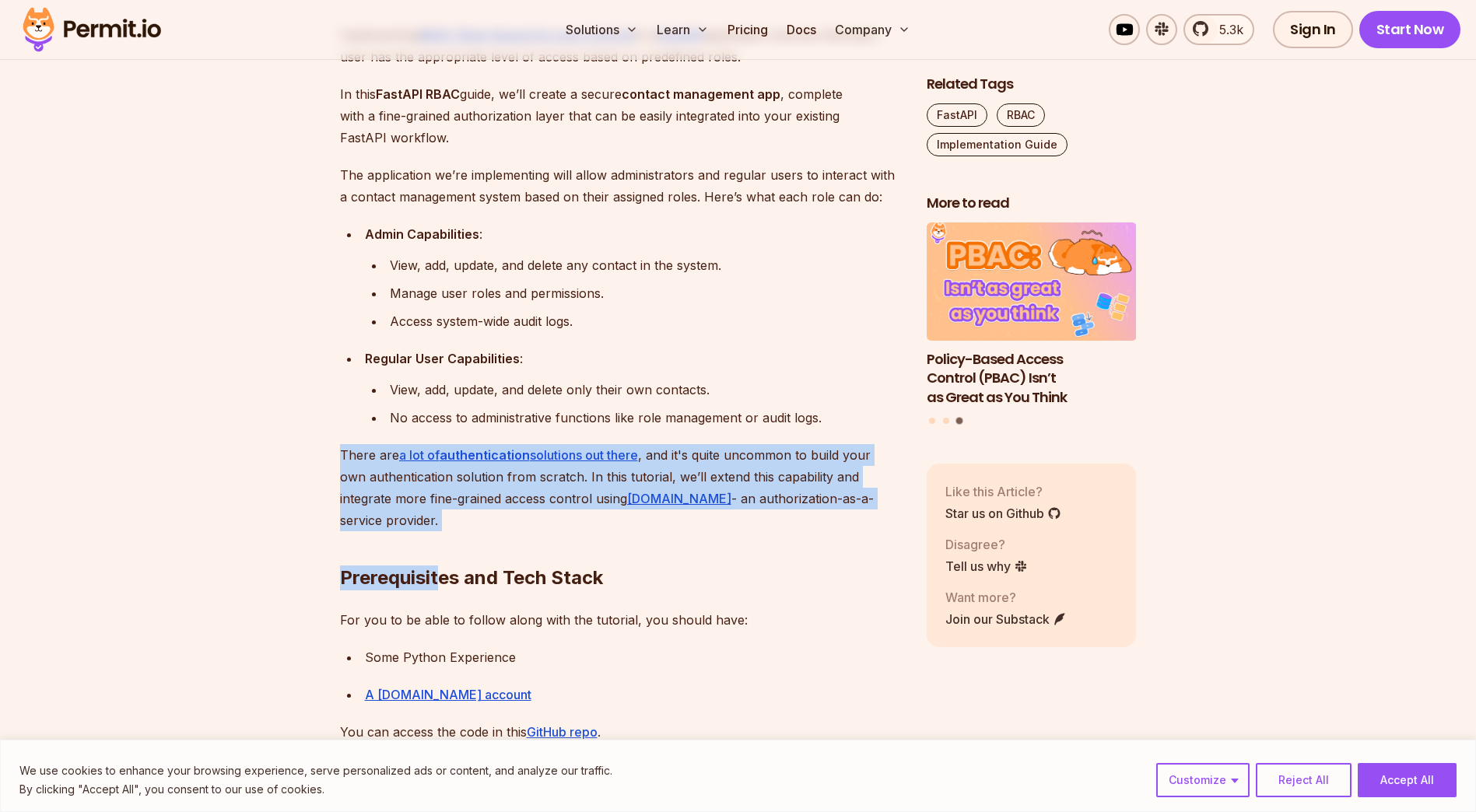
click at [442, 517] on h2 "Prerequisites and Tech Stack" at bounding box center [621, 546] width 562 height 87
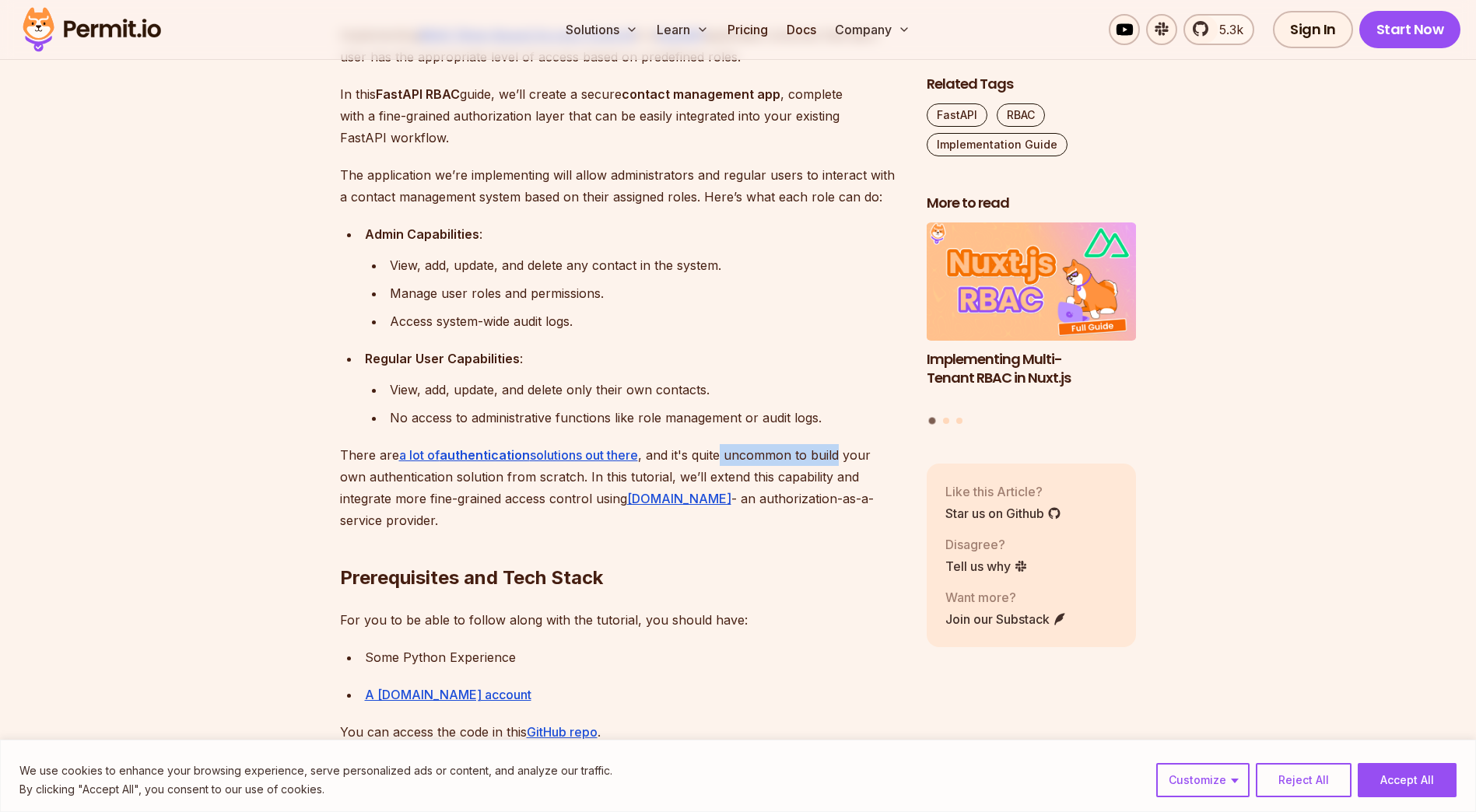
drag, startPoint x: 727, startPoint y: 457, endPoint x: 846, endPoint y: 454, distance: 119.0
click at [846, 454] on p "There are a lot of authentication solutions out there , and it's quite uncommon…" at bounding box center [621, 487] width 562 height 87
drag, startPoint x: 363, startPoint y: 475, endPoint x: 586, endPoint y: 479, distance: 223.0
click at [586, 479] on p "There are a lot of authentication solutions out there , and it's quite uncommon…" at bounding box center [621, 487] width 562 height 87
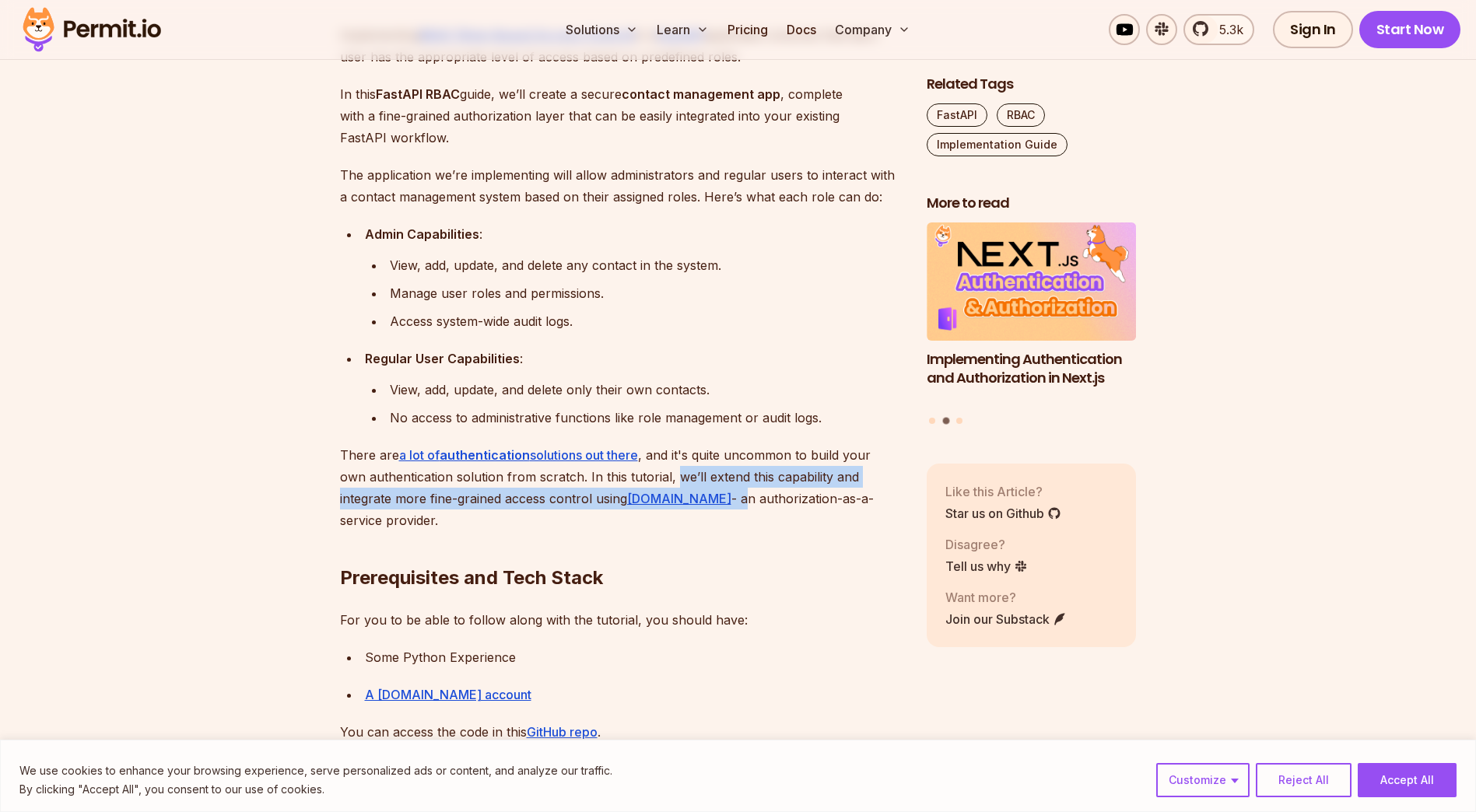
drag, startPoint x: 707, startPoint y: 477, endPoint x: 720, endPoint y: 504, distance: 30.0
click at [720, 504] on p "There are a lot of authentication solutions out there , and it's quite uncommon…" at bounding box center [621, 487] width 562 height 87
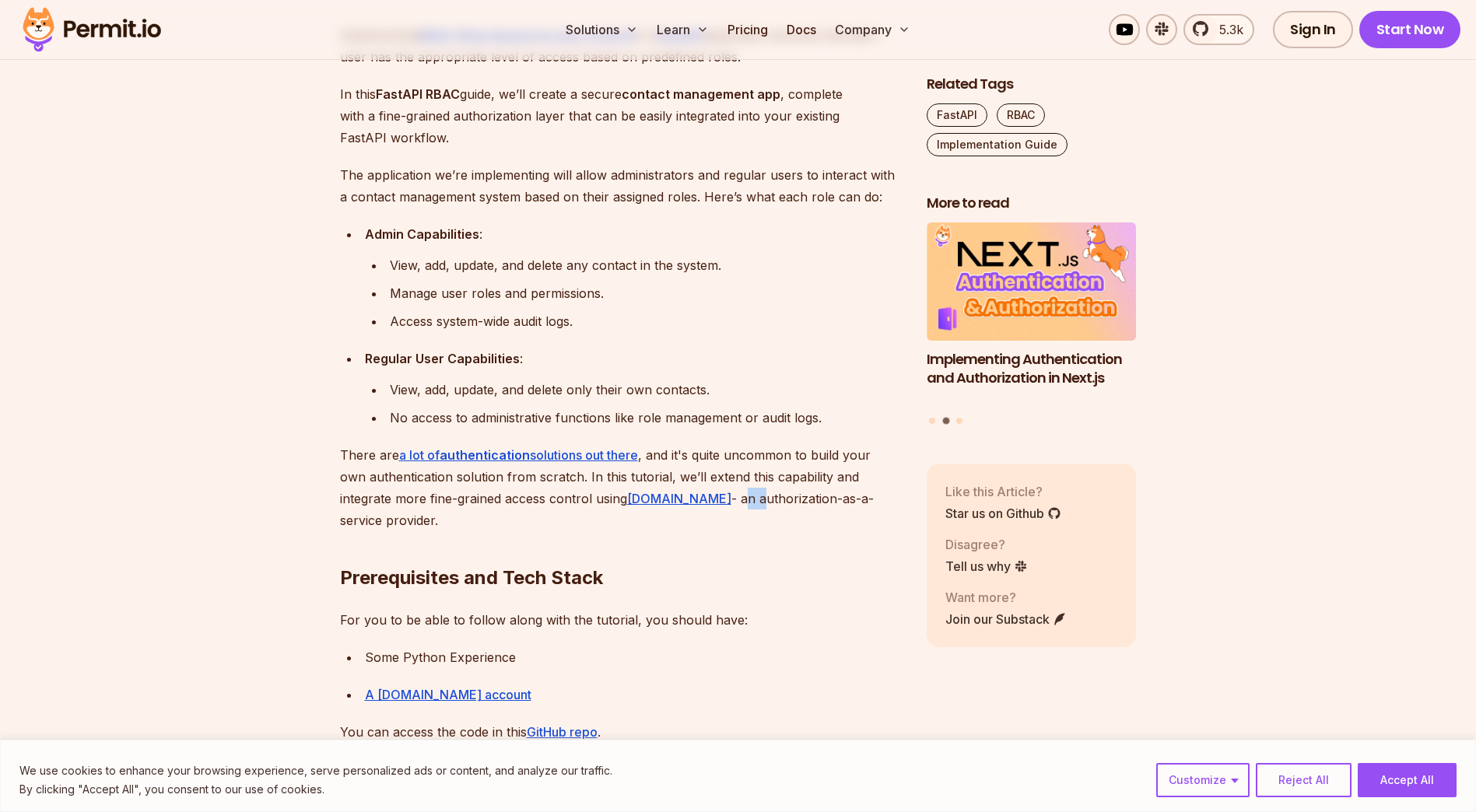
click at [720, 504] on p "There are a lot of authentication solutions out there , and it's quite uncommon…" at bounding box center [621, 487] width 562 height 87
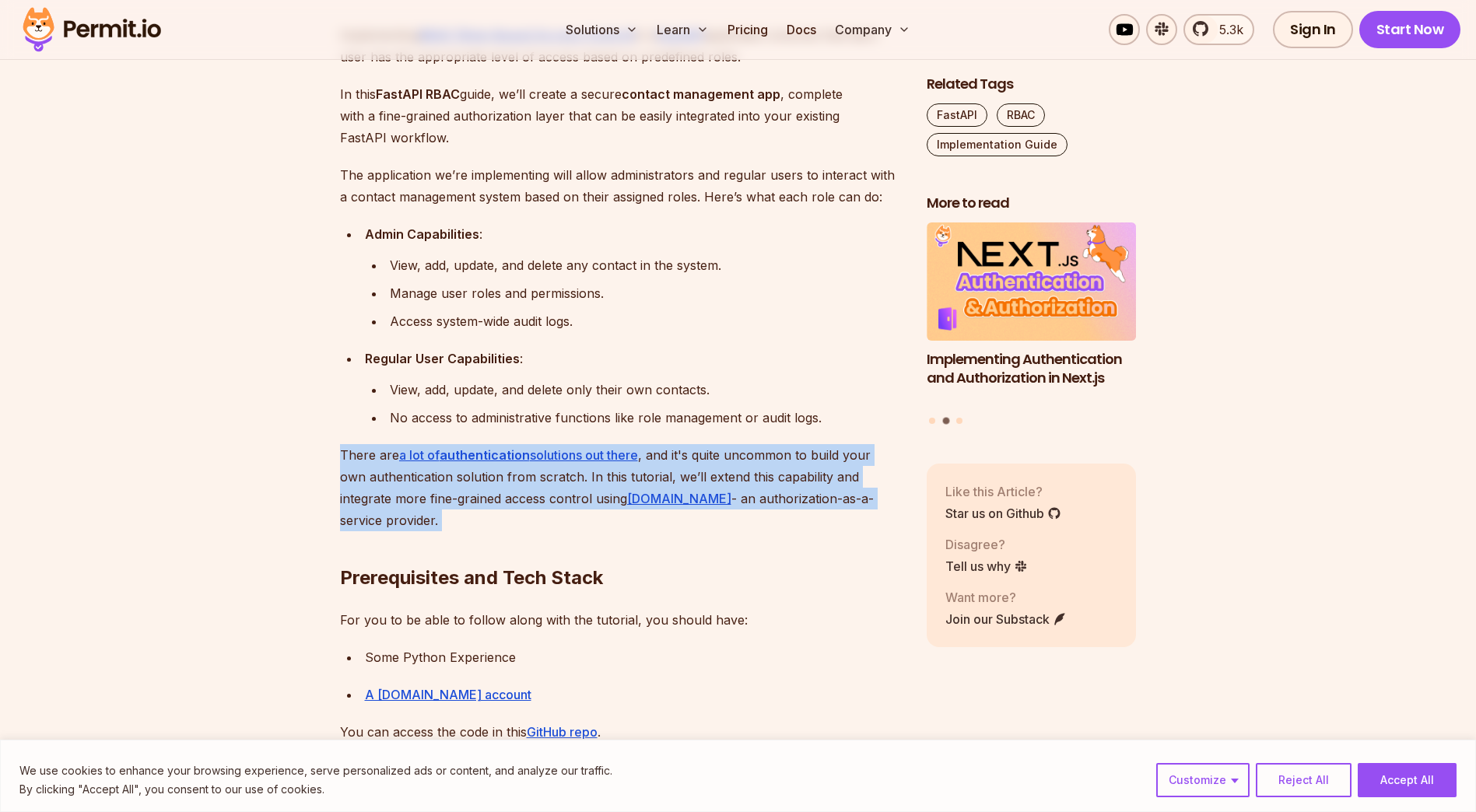
click at [720, 504] on p "There are a lot of authentication solutions out there , and it's quite uncommon…" at bounding box center [621, 487] width 562 height 87
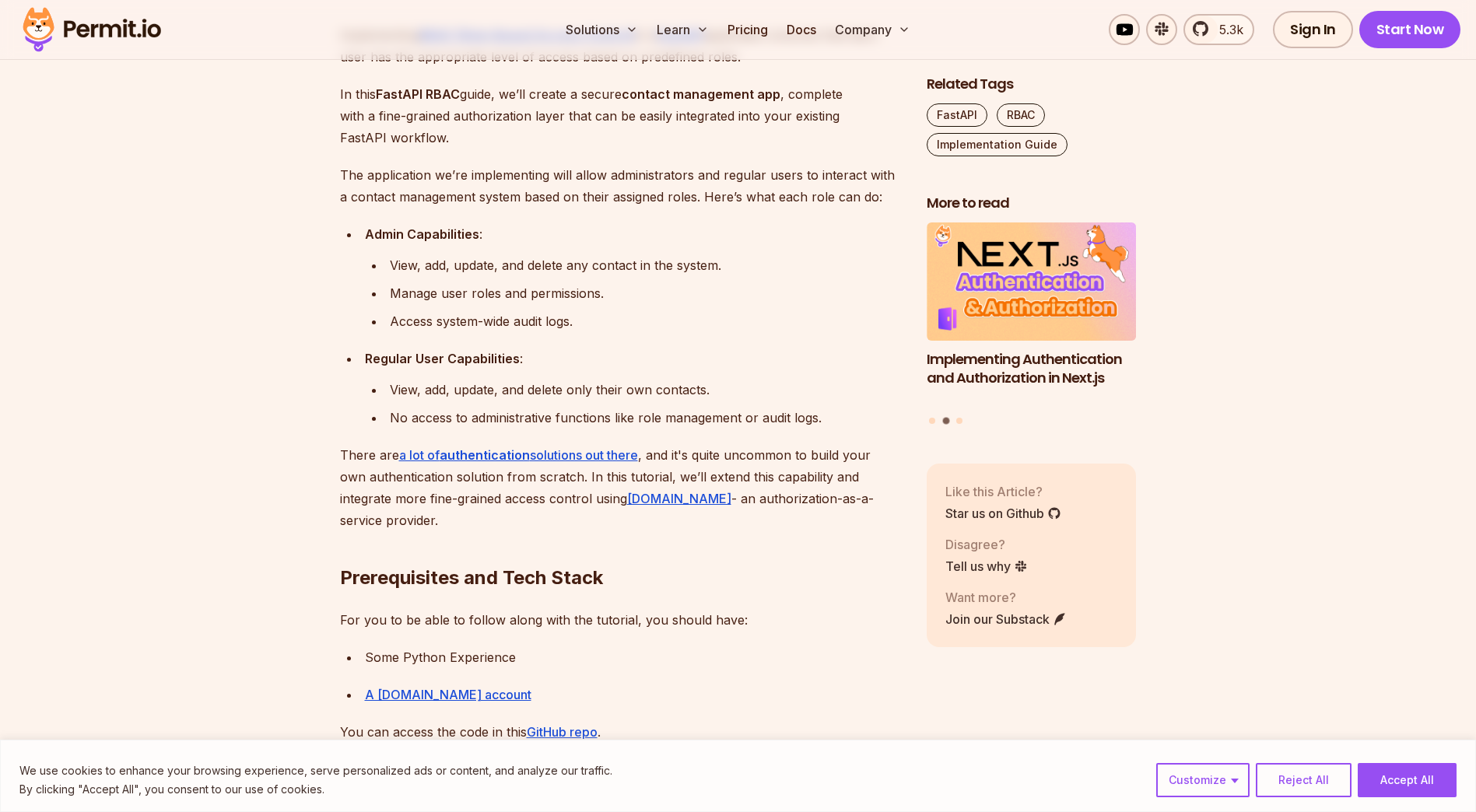
drag, startPoint x: 720, startPoint y: 504, endPoint x: 706, endPoint y: 518, distance: 19.8
click at [706, 518] on h2 "Prerequisites and Tech Stack" at bounding box center [621, 546] width 562 height 87
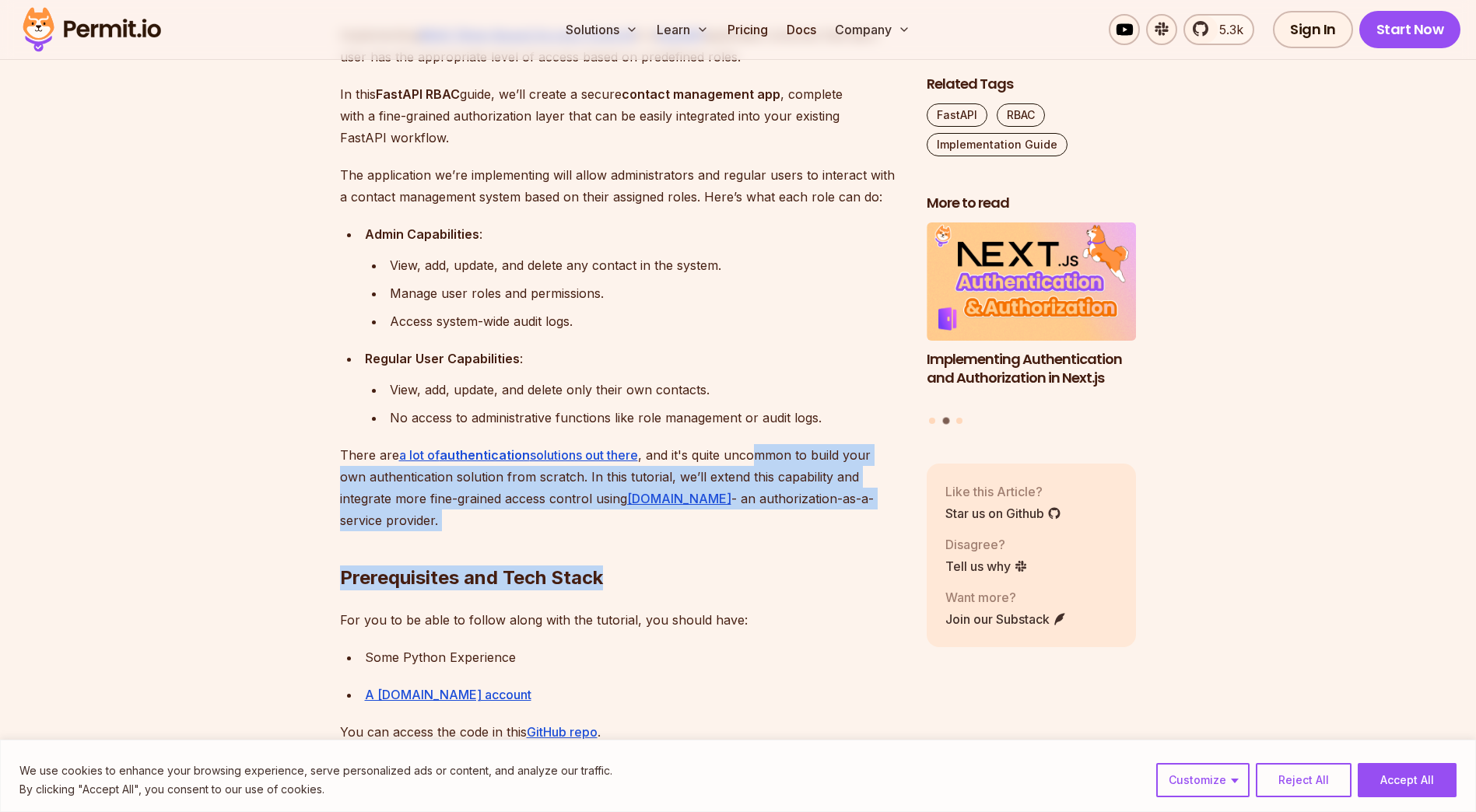
drag, startPoint x: 704, startPoint y: 522, endPoint x: 766, endPoint y: 442, distance: 101.2
drag, startPoint x: 767, startPoint y: 464, endPoint x: 767, endPoint y: 523, distance: 59.0
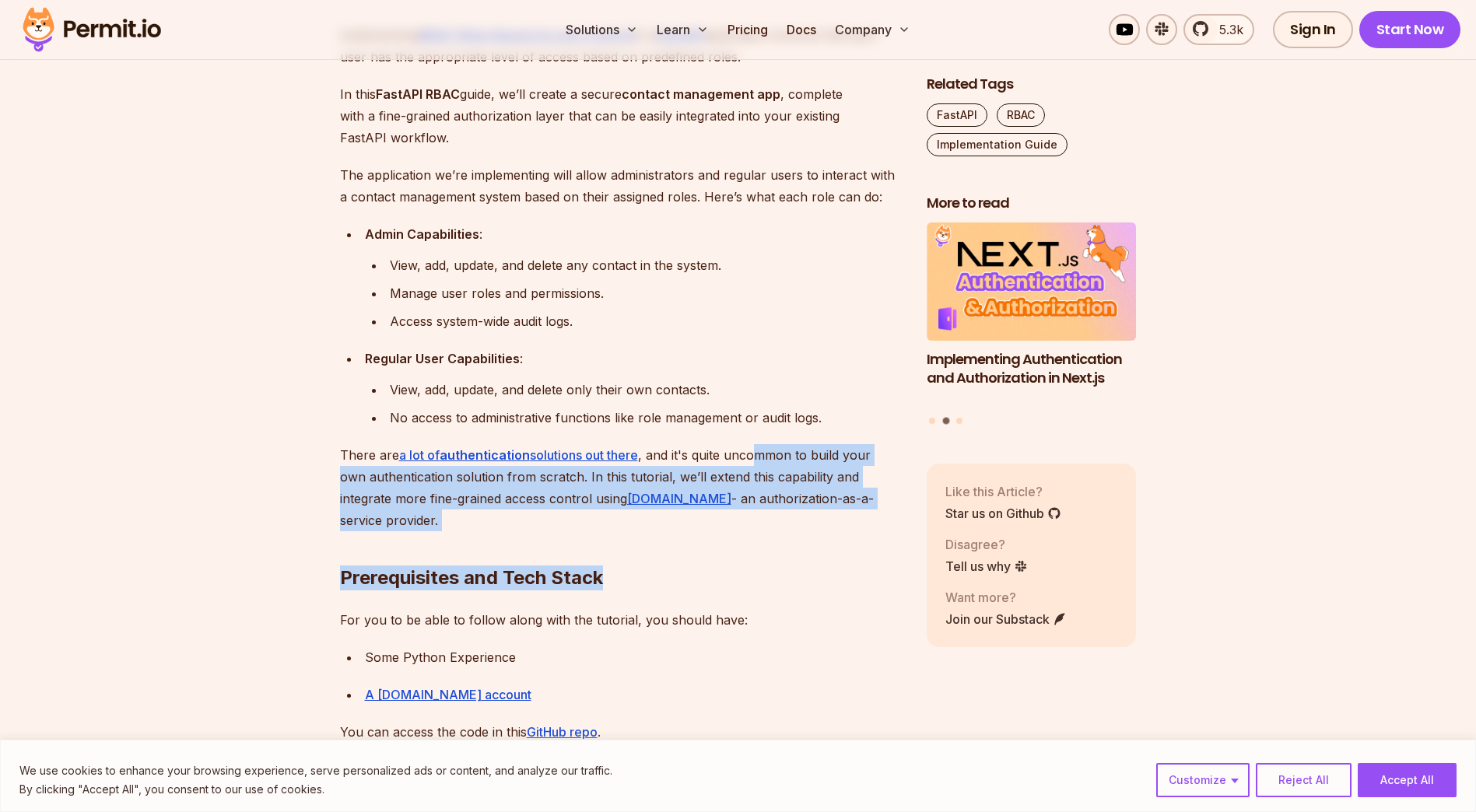
click at [767, 523] on h2 "Prerequisites and Tech Stack" at bounding box center [621, 546] width 562 height 87
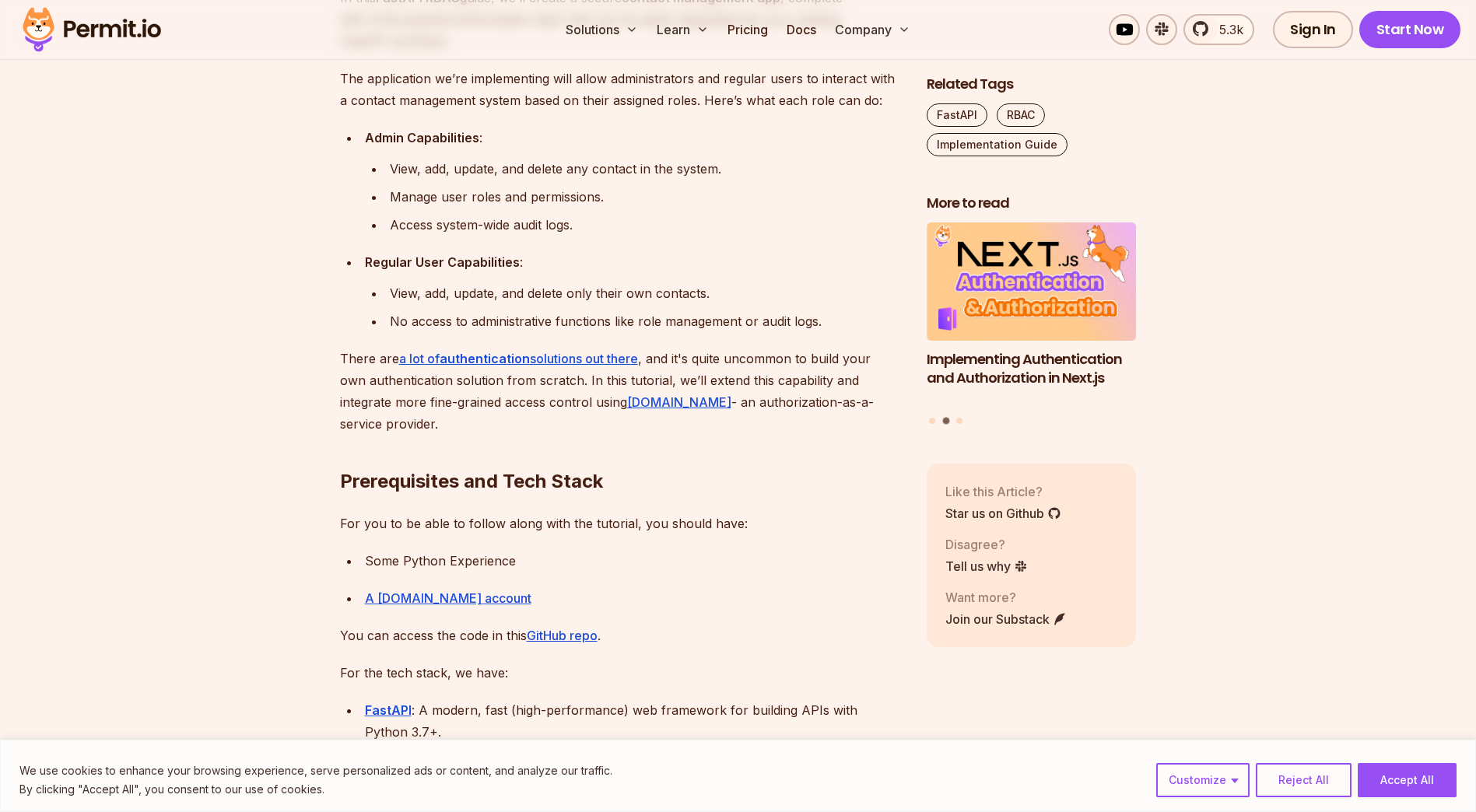
scroll to position [1063, 0]
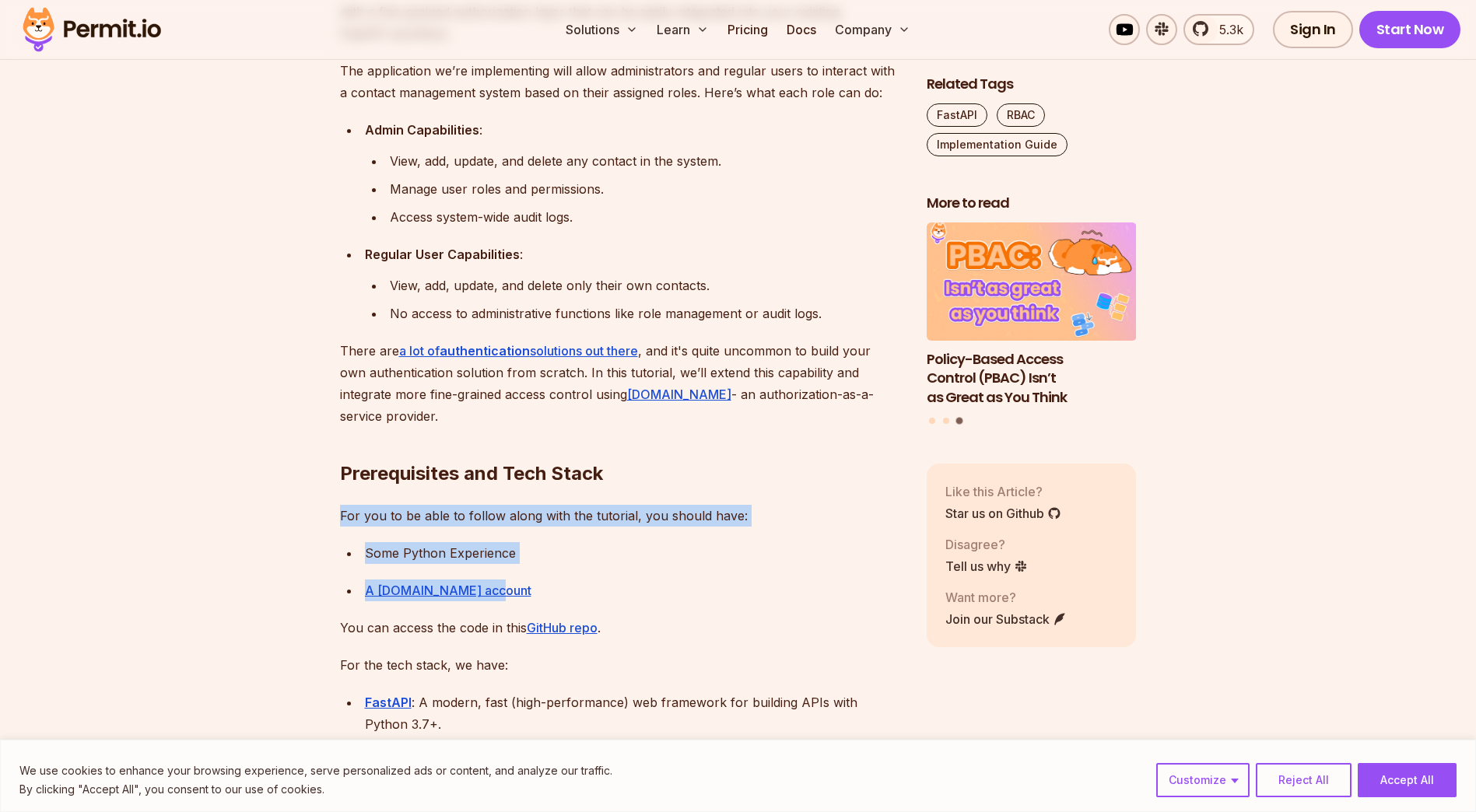
drag, startPoint x: 523, startPoint y: 598, endPoint x: 340, endPoint y: 515, distance: 200.9
drag, startPoint x: 340, startPoint y: 515, endPoint x: 615, endPoint y: 551, distance: 277.3
click at [615, 551] on div "Some Python Experience" at bounding box center [633, 553] width 537 height 22
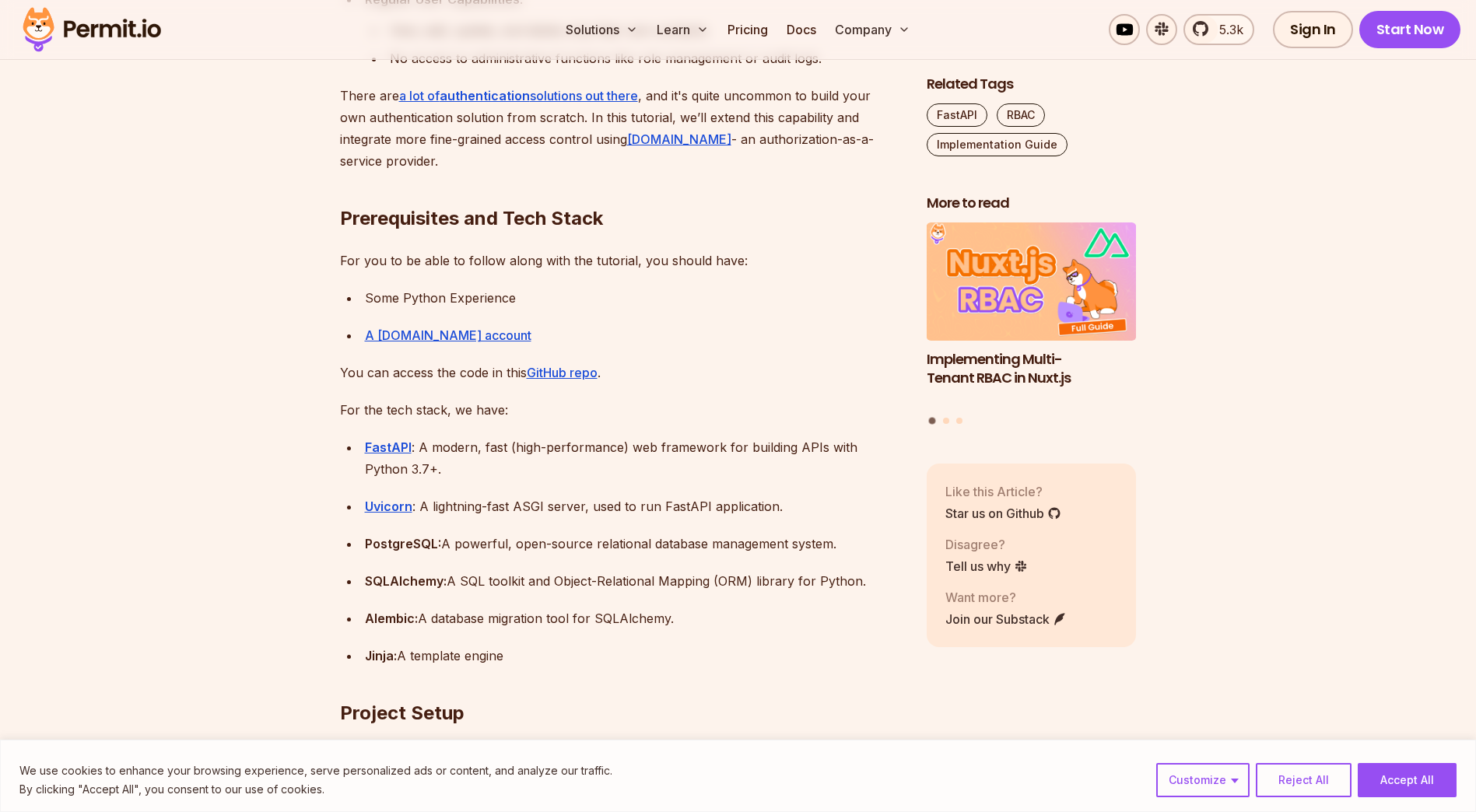
scroll to position [1322, 0]
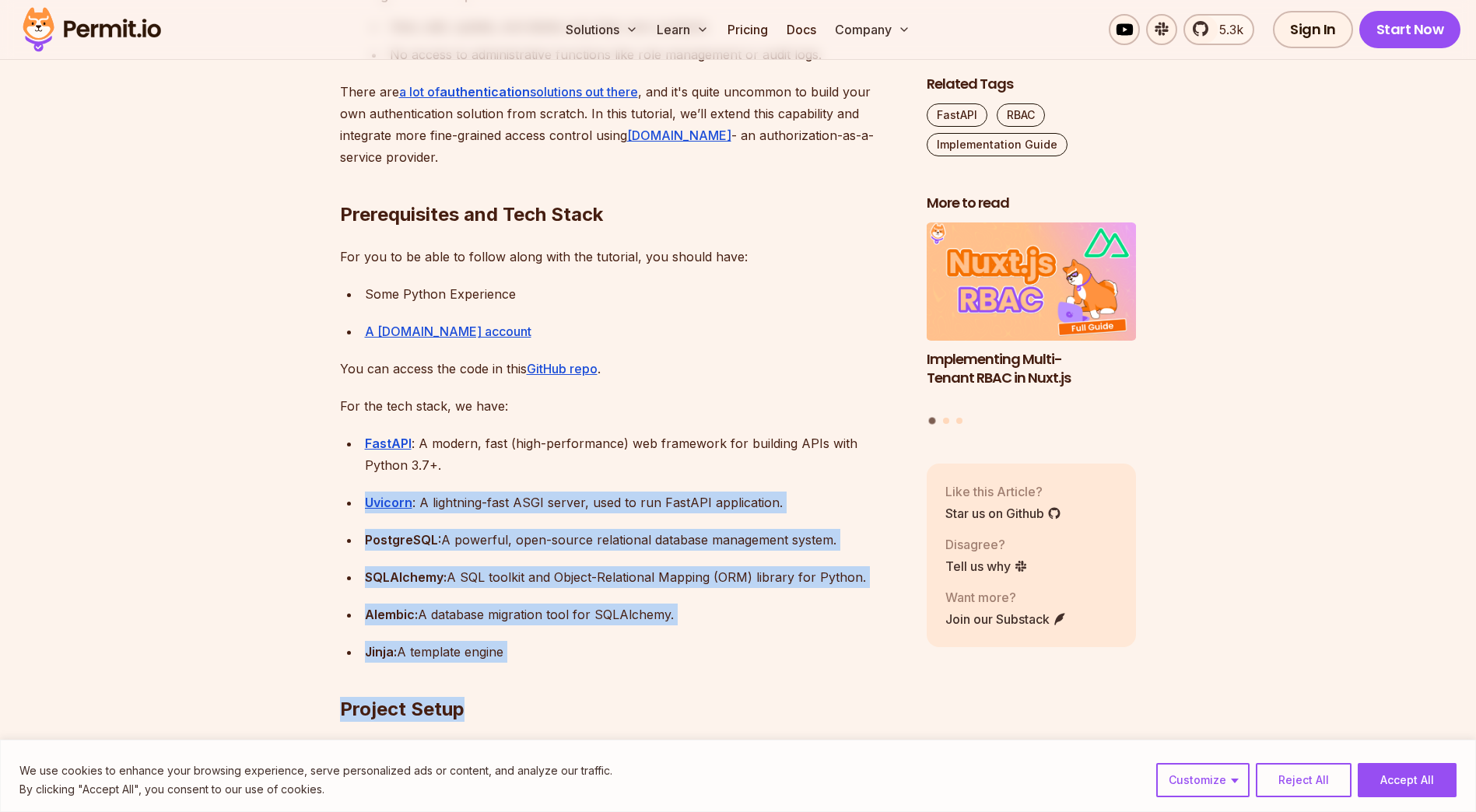
drag, startPoint x: 511, startPoint y: 632, endPoint x: 413, endPoint y: 484, distance: 177.5
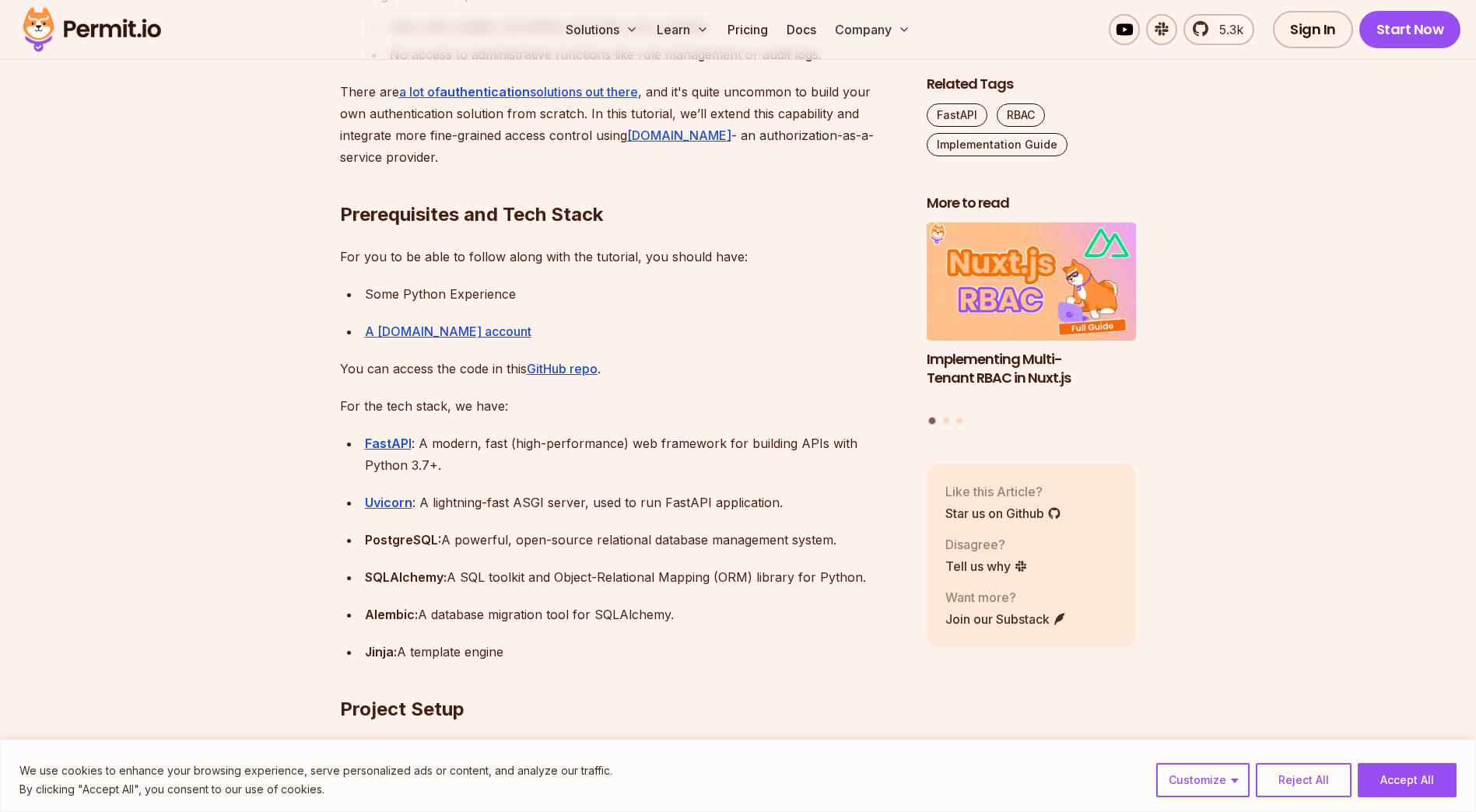
drag, startPoint x: 413, startPoint y: 484, endPoint x: 355, endPoint y: 430, distance: 79.2
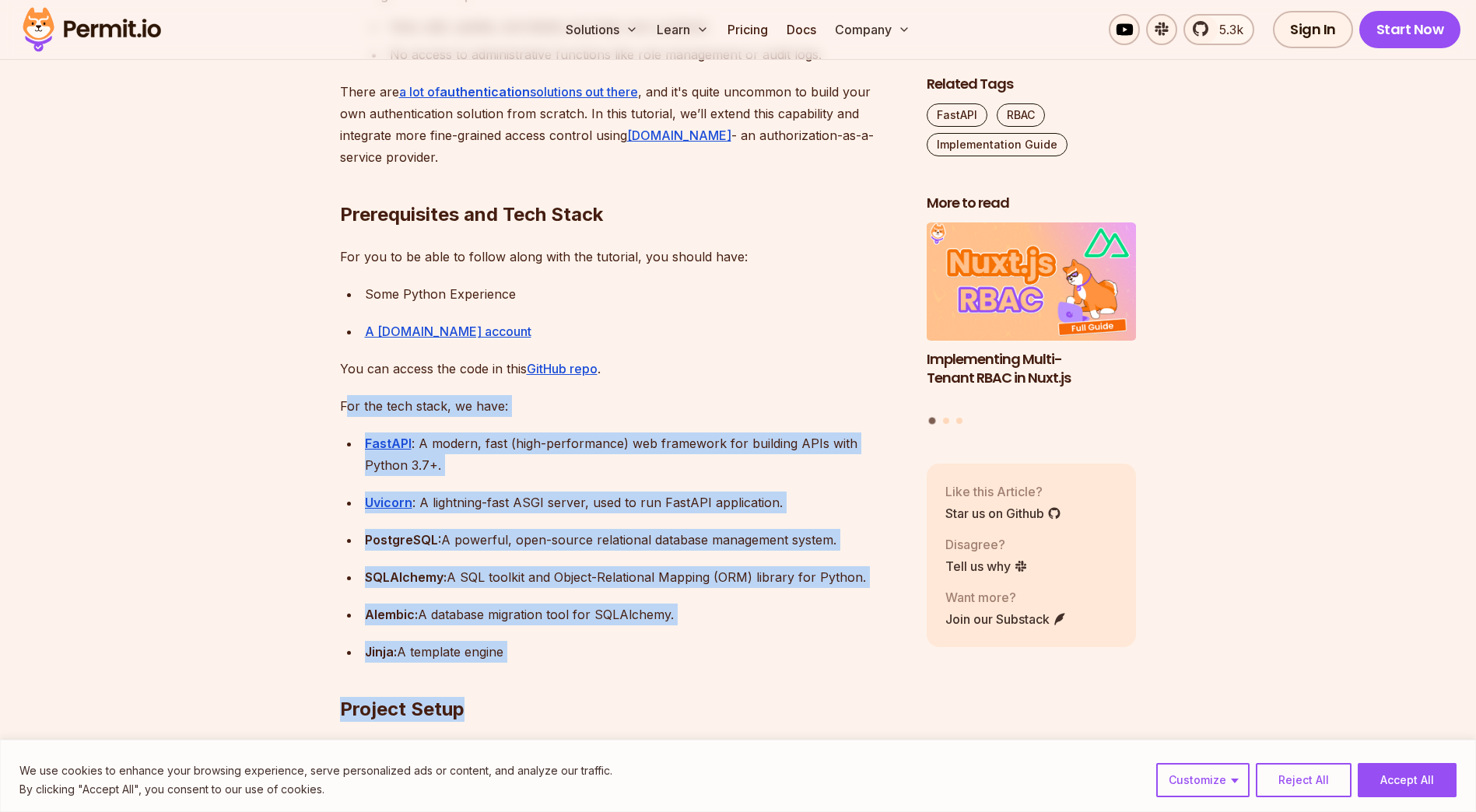
drag, startPoint x: 345, startPoint y: 410, endPoint x: 539, endPoint y: 657, distance: 314.1
click at [539, 657] on h2 "Project Setup" at bounding box center [621, 678] width 562 height 87
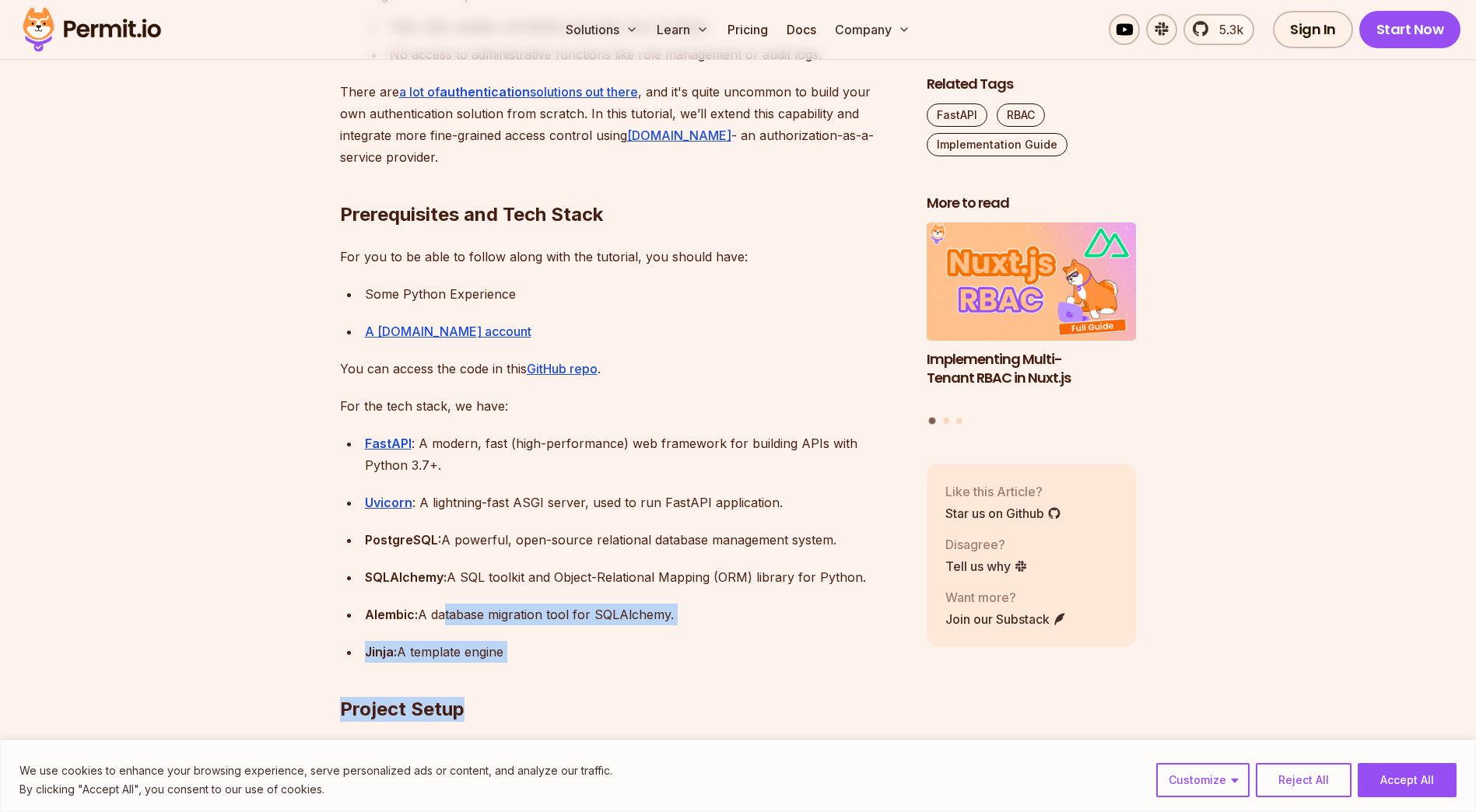
drag, startPoint x: 517, startPoint y: 655, endPoint x: 437, endPoint y: 613, distance: 90.4
drag, startPoint x: 437, startPoint y: 613, endPoint x: 431, endPoint y: 604, distance: 10.8
click at [437, 613] on div "Alembic: A database migration tool for SQLAlchemy." at bounding box center [633, 614] width 537 height 22
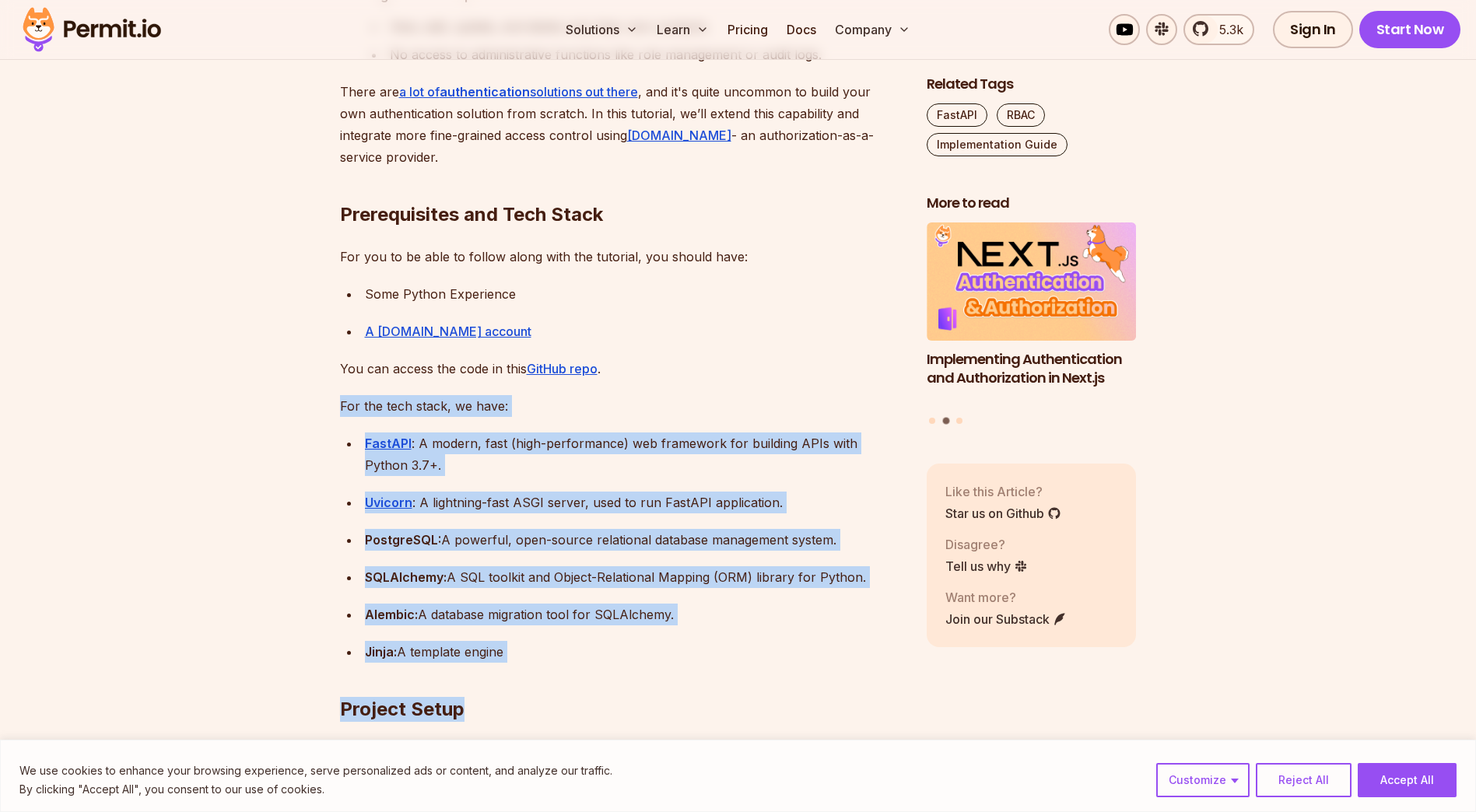
drag, startPoint x: 340, startPoint y: 405, endPoint x: 509, endPoint y: 658, distance: 304.3
click at [509, 658] on h2 "Project Setup" at bounding box center [621, 678] width 562 height 87
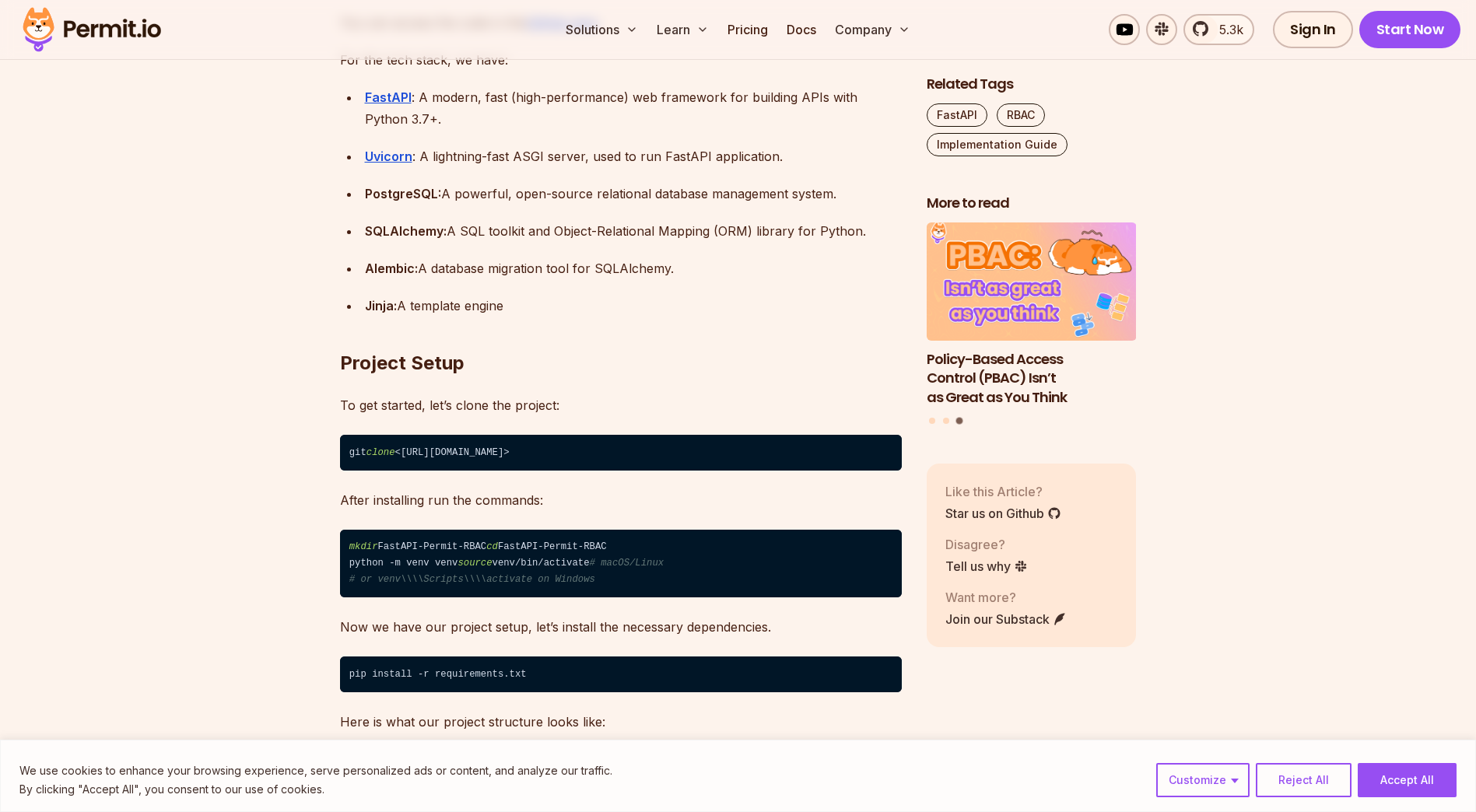
scroll to position [1685, 0]
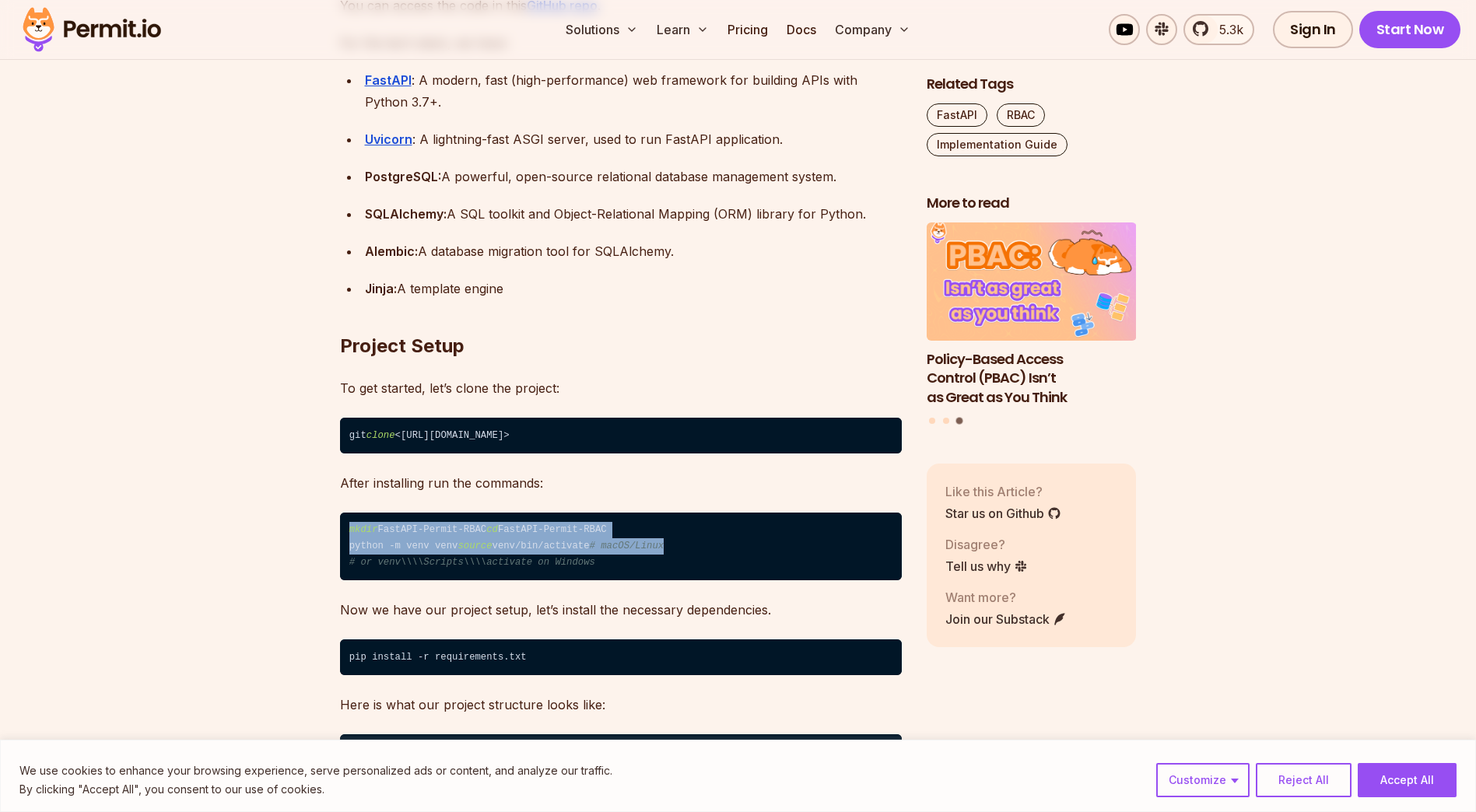
drag, startPoint x: 556, startPoint y: 586, endPoint x: 341, endPoint y: 523, distance: 224.0
click at [341, 523] on code "mkdir FastAPI-Permit-RBAC cd FastAPI-Permit-RBAC python -m venv venv source ven…" at bounding box center [621, 547] width 562 height 69
drag, startPoint x: 341, startPoint y: 523, endPoint x: 314, endPoint y: 542, distance: 33.0
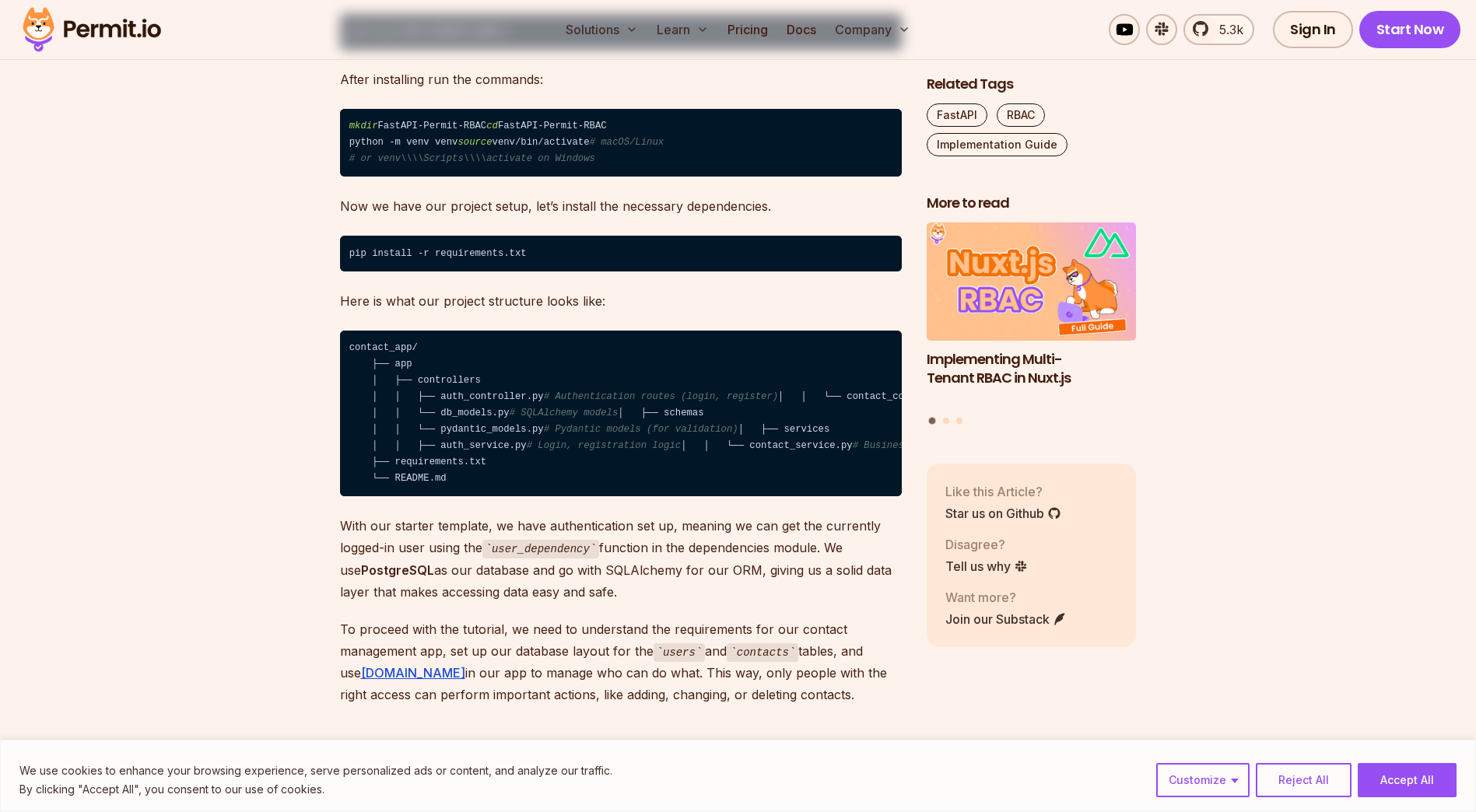
scroll to position [2100, 0]
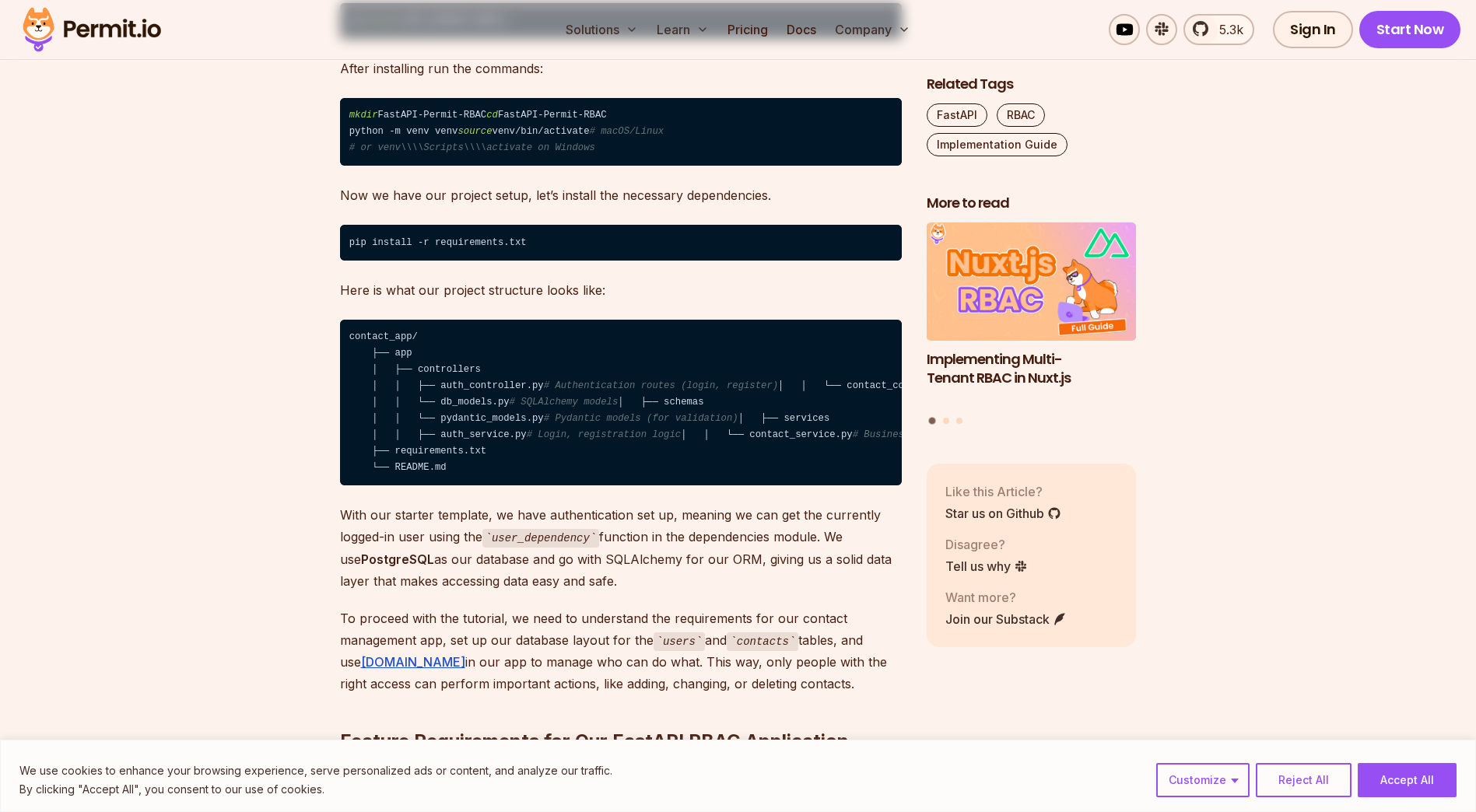
drag, startPoint x: 367, startPoint y: 370, endPoint x: 461, endPoint y: 612, distance: 259.6
click at [461, 486] on code "contact_app/ ├── app │ ├── controllers │ │ ├── auth_controller.py # Authenticat…" at bounding box center [621, 402] width 562 height 167
drag, startPoint x: 454, startPoint y: 616, endPoint x: 344, endPoint y: 335, distance: 301.8
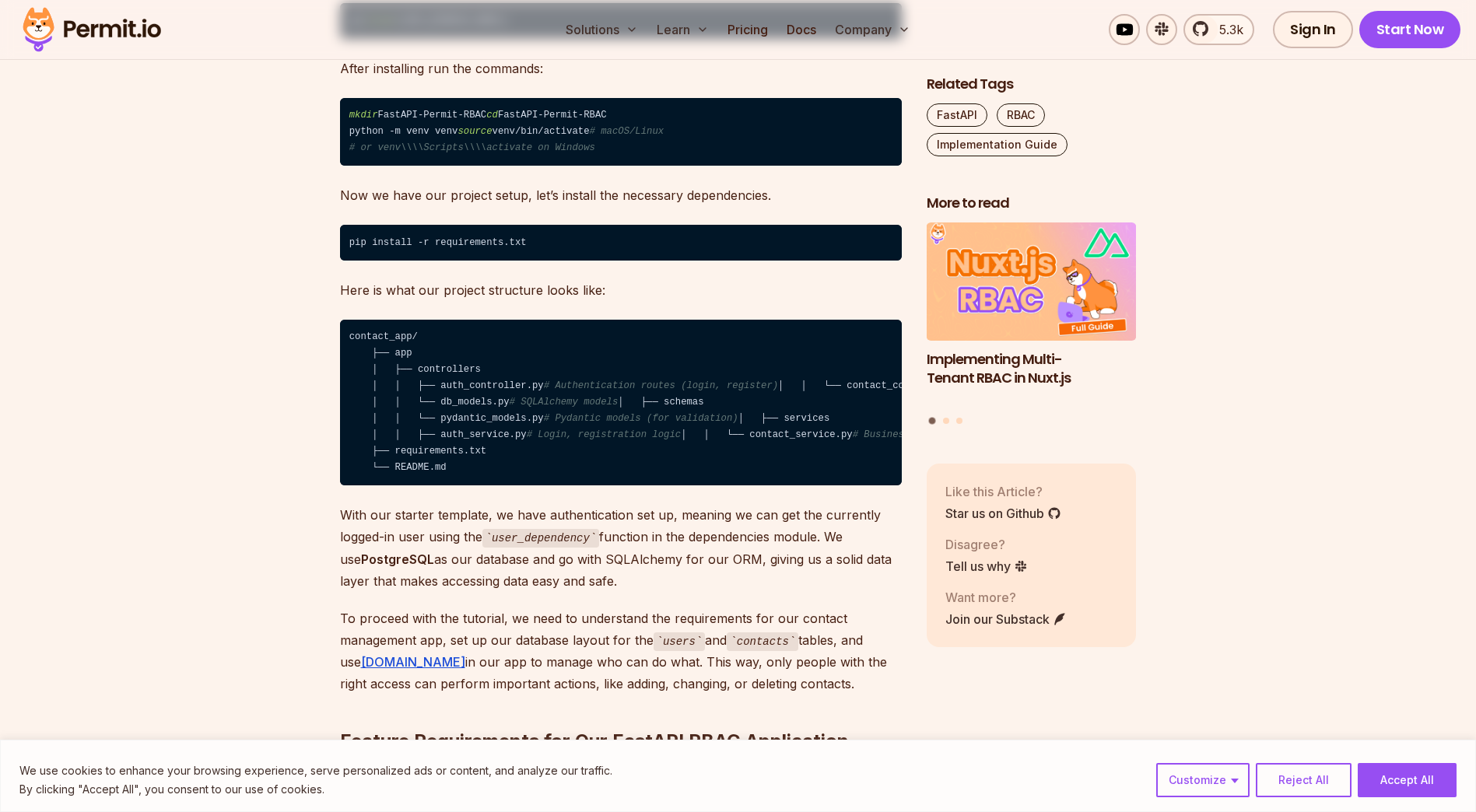
drag, startPoint x: 344, startPoint y: 335, endPoint x: 276, endPoint y: 438, distance: 123.4
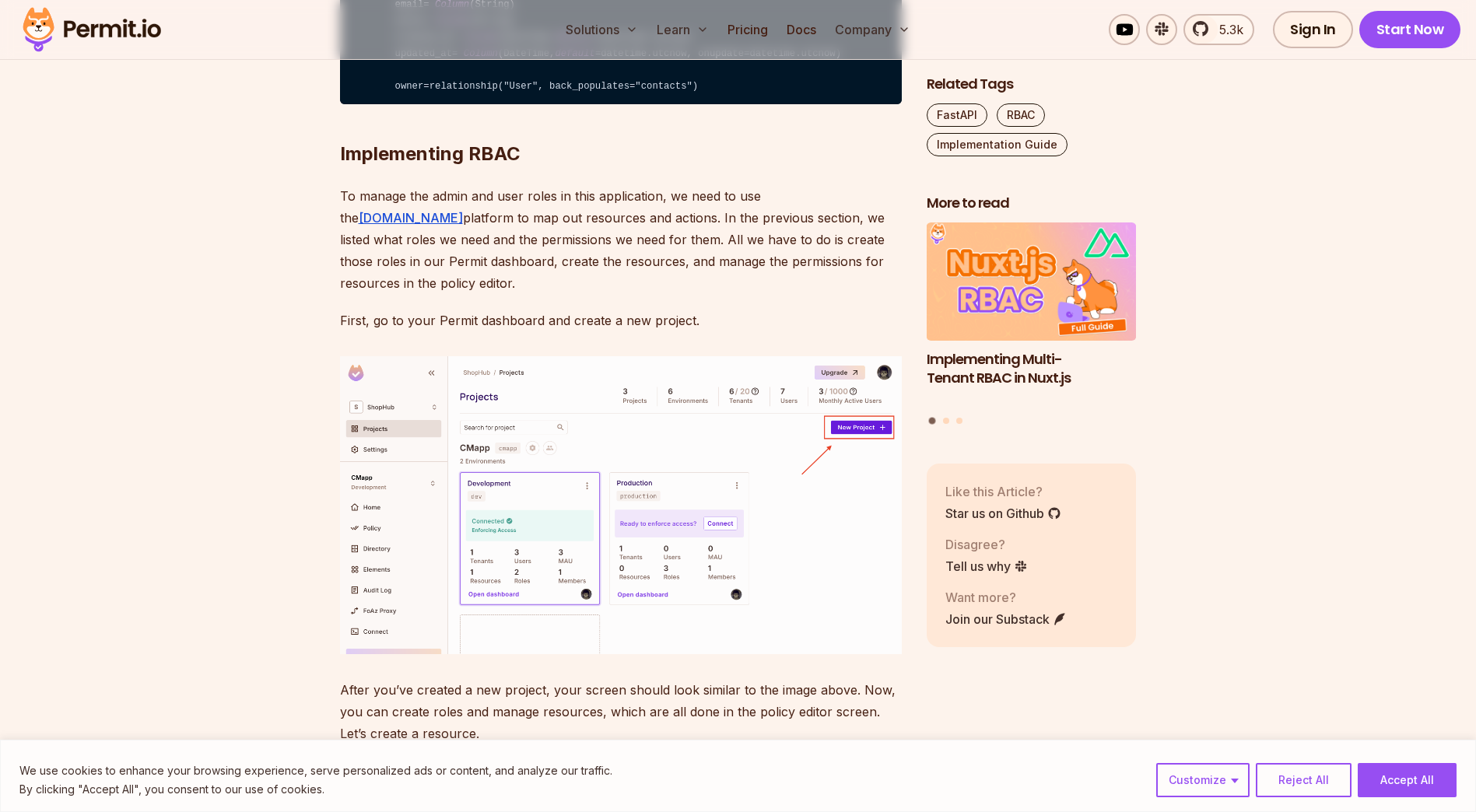
scroll to position [4251, 0]
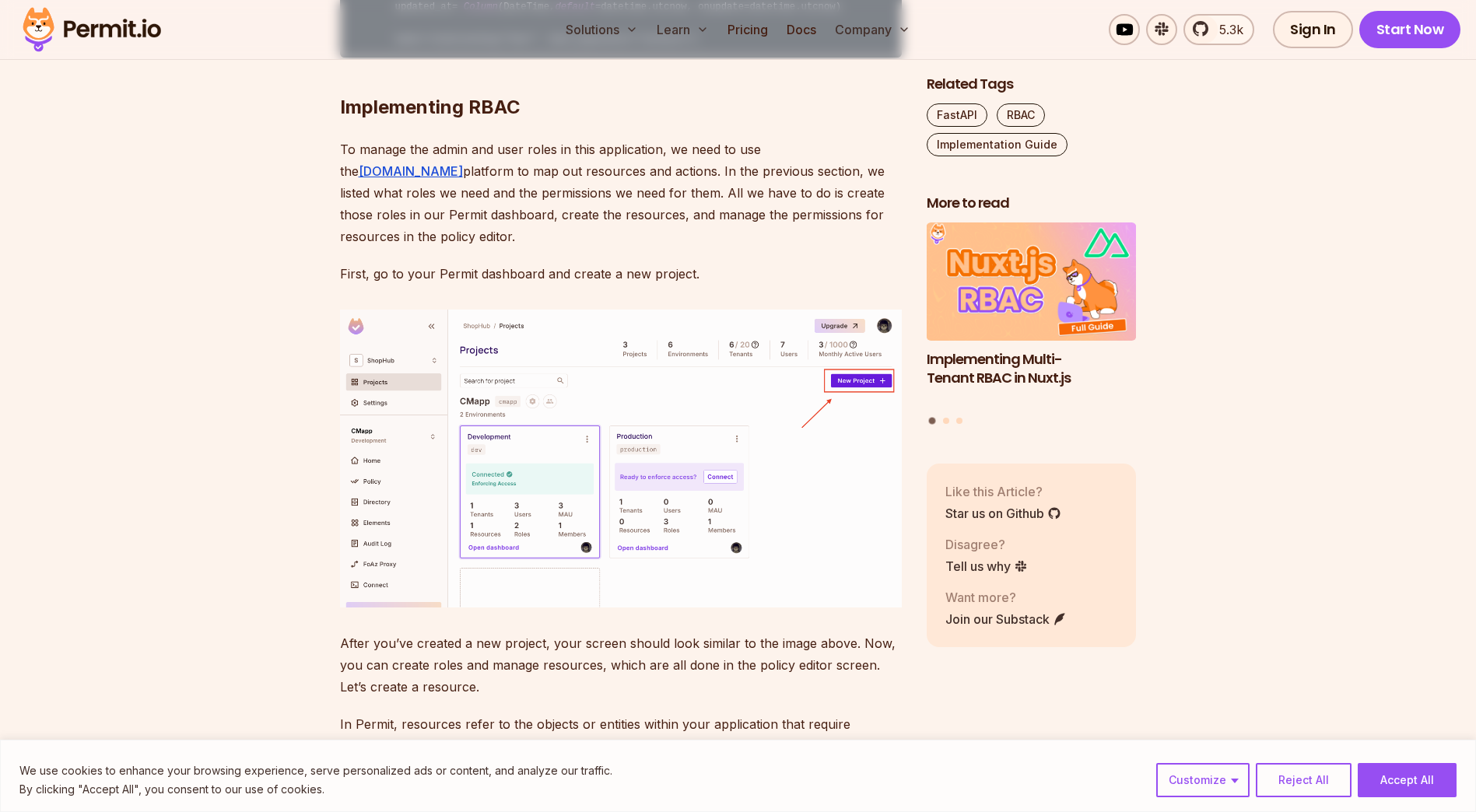
click at [356, 247] on p "To manage the admin and user roles in this application, we need to use the [DOM…" at bounding box center [621, 193] width 562 height 109
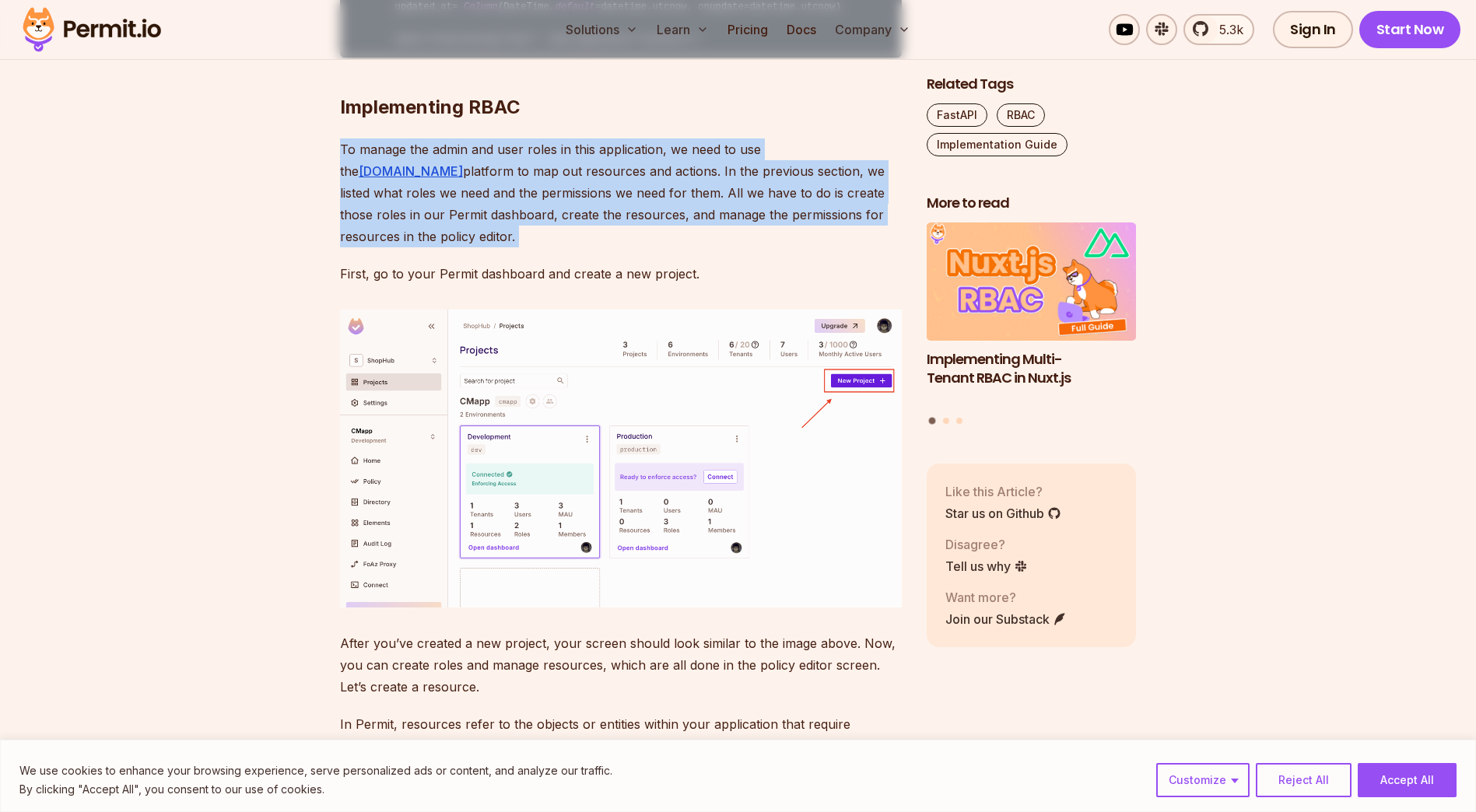
click at [356, 247] on p "To manage the admin and user roles in this application, we need to use the [DOM…" at bounding box center [621, 193] width 562 height 109
drag, startPoint x: 356, startPoint y: 391, endPoint x: 276, endPoint y: 420, distance: 85.1
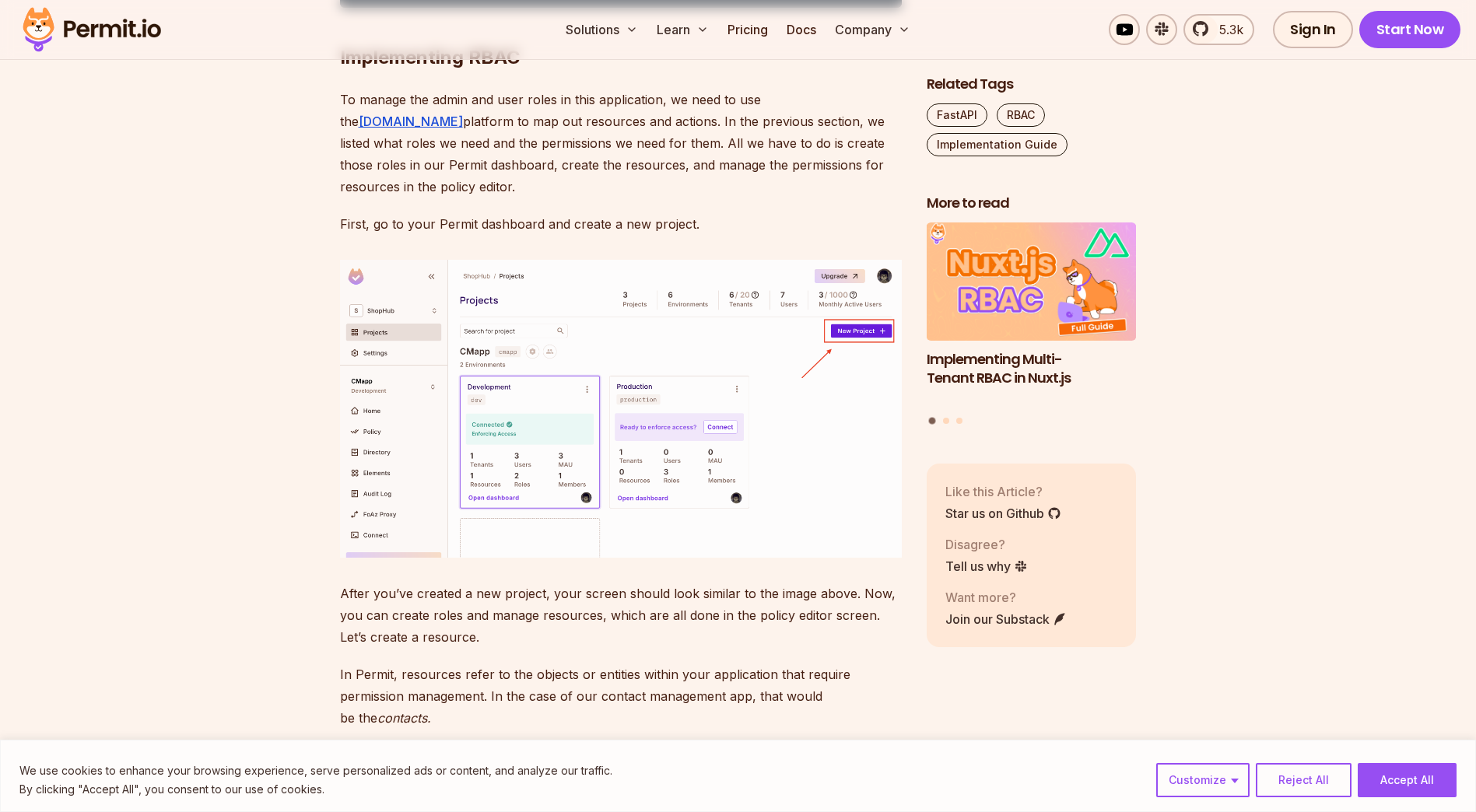
scroll to position [4302, 0]
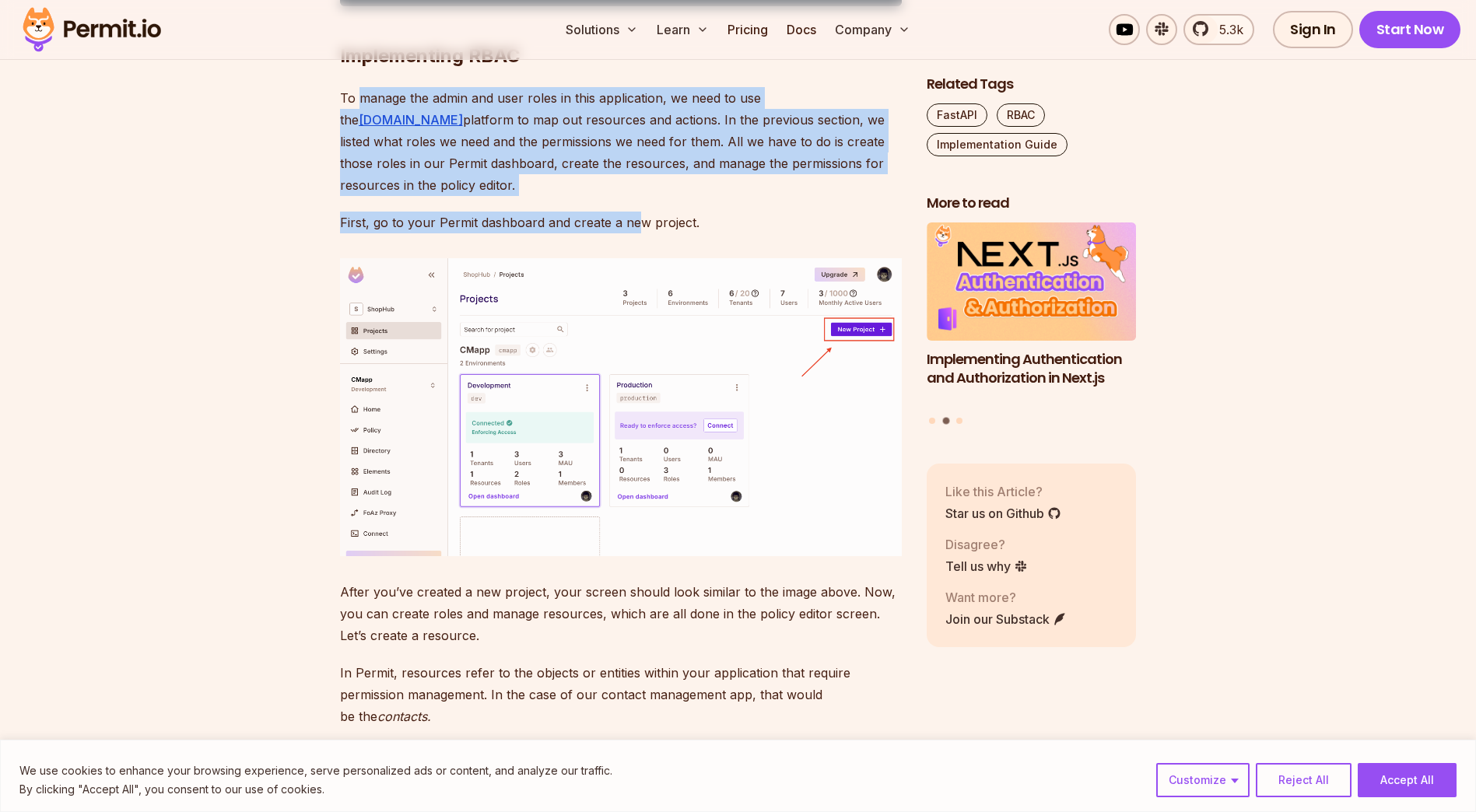
drag, startPoint x: 359, startPoint y: 349, endPoint x: 635, endPoint y: 433, distance: 288.5
drag, startPoint x: 635, startPoint y: 433, endPoint x: 608, endPoint y: 412, distance: 34.2
click at [608, 196] on p "To manage the admin and user roles in this application, we need to use the [DOM…" at bounding box center [621, 141] width 562 height 109
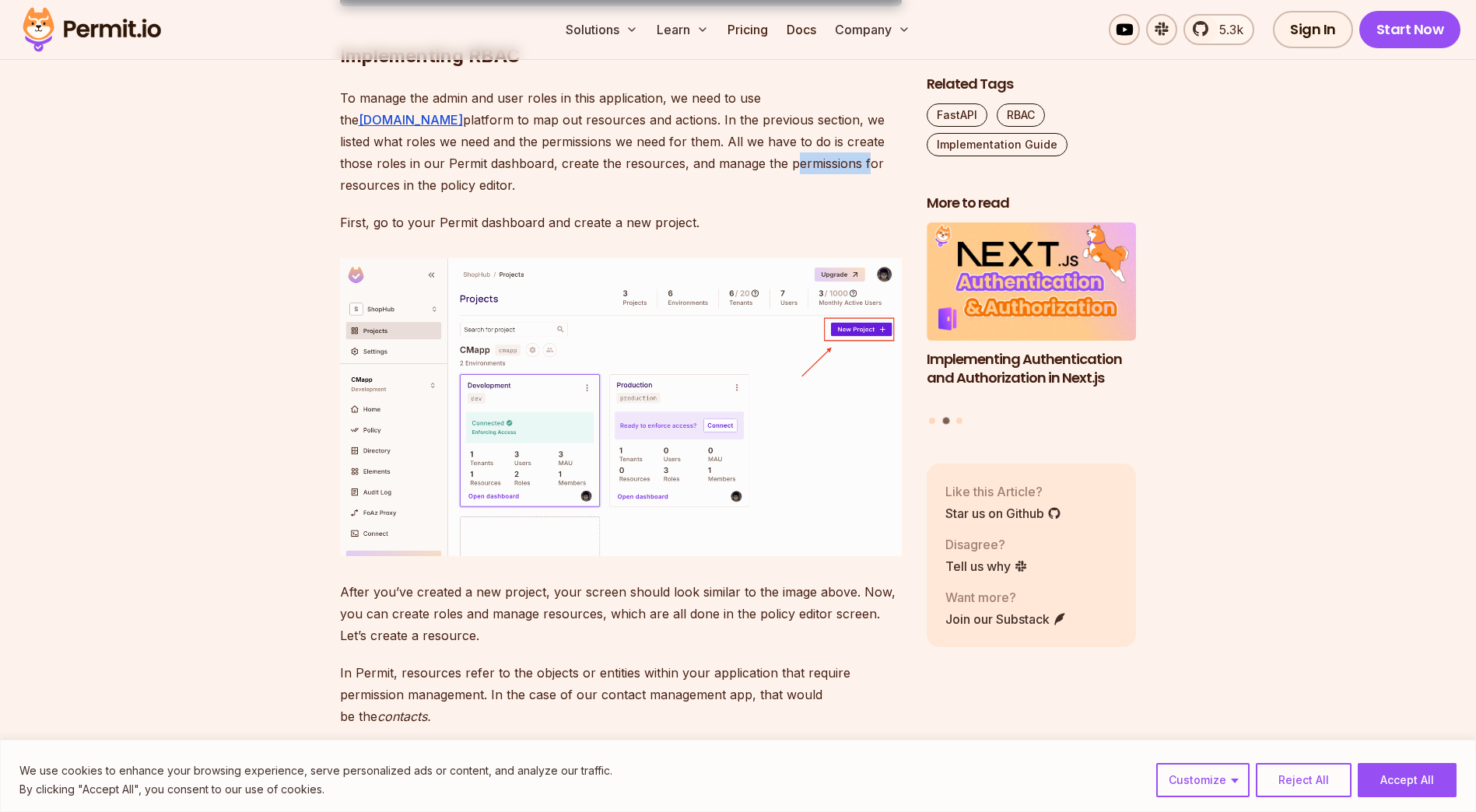
click at [608, 196] on p "To manage the admin and user roles in this application, we need to use the [DOM…" at bounding box center [621, 141] width 562 height 109
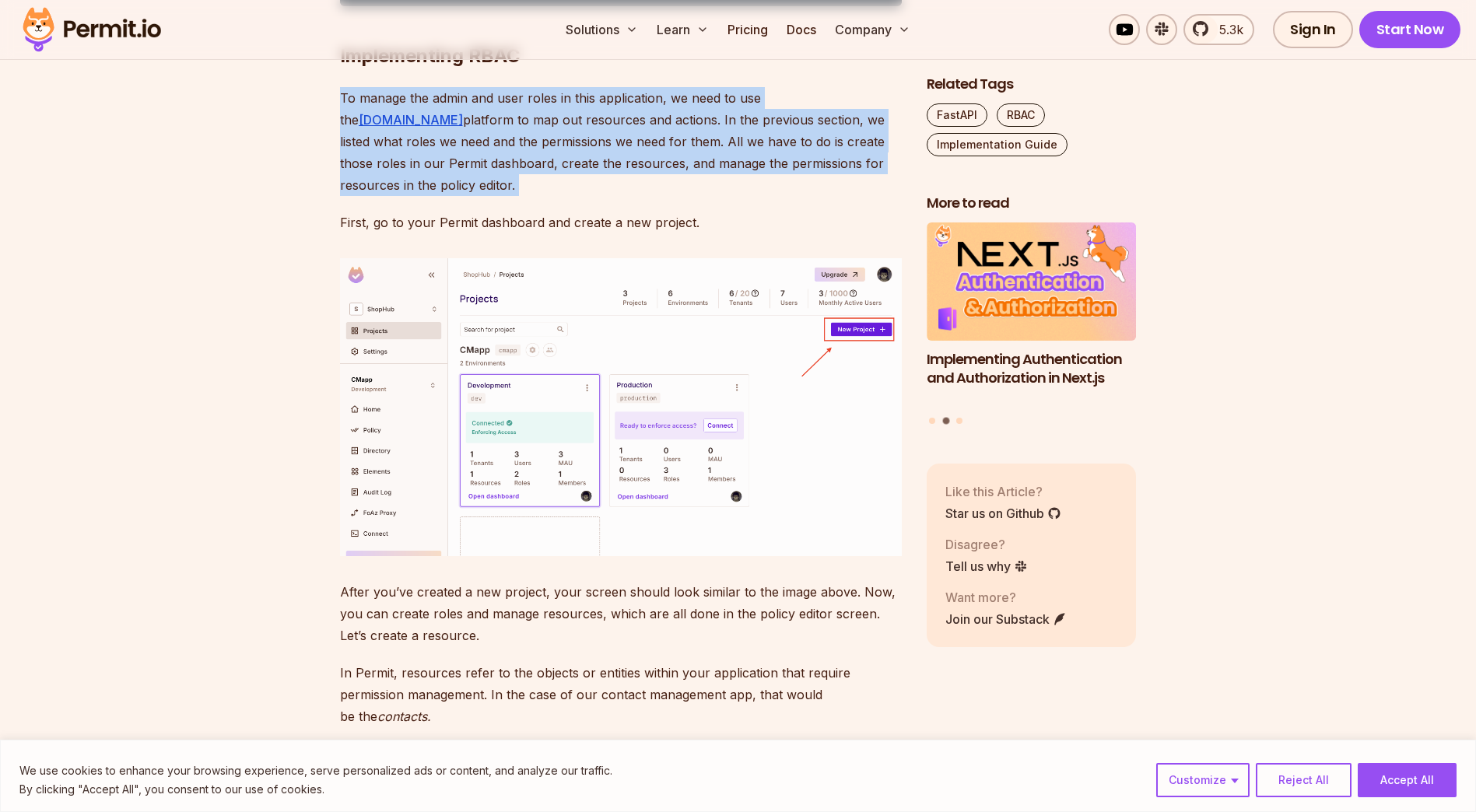
click at [608, 196] on p "To manage the admin and user roles in this application, we need to use the [DOM…" at bounding box center [621, 141] width 562 height 109
drag, startPoint x: 608, startPoint y: 412, endPoint x: 370, endPoint y: 407, distance: 238.1
click at [370, 196] on p "To manage the admin and user roles in this application, we need to use the [DOM…" at bounding box center [621, 141] width 562 height 109
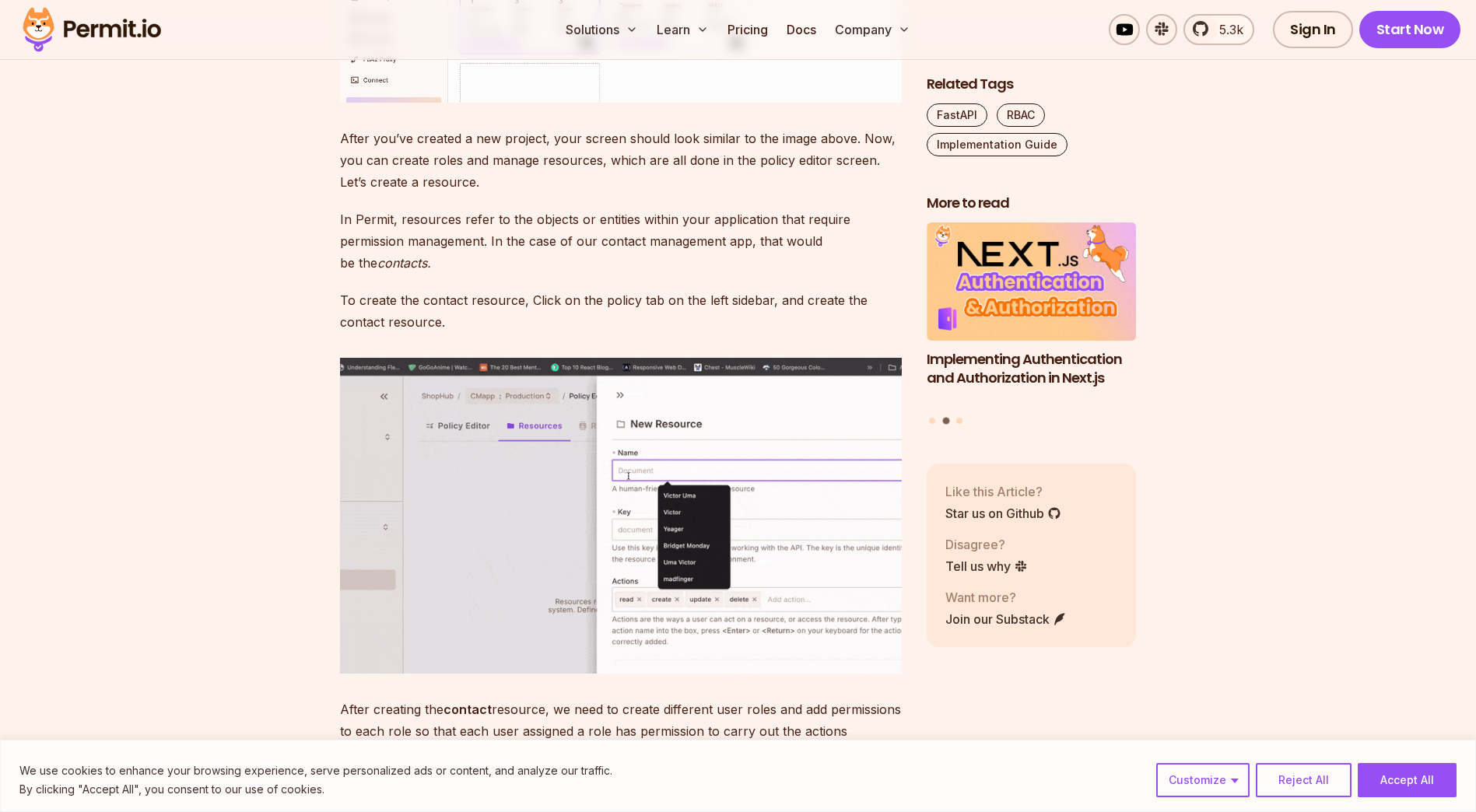
scroll to position [4768, 0]
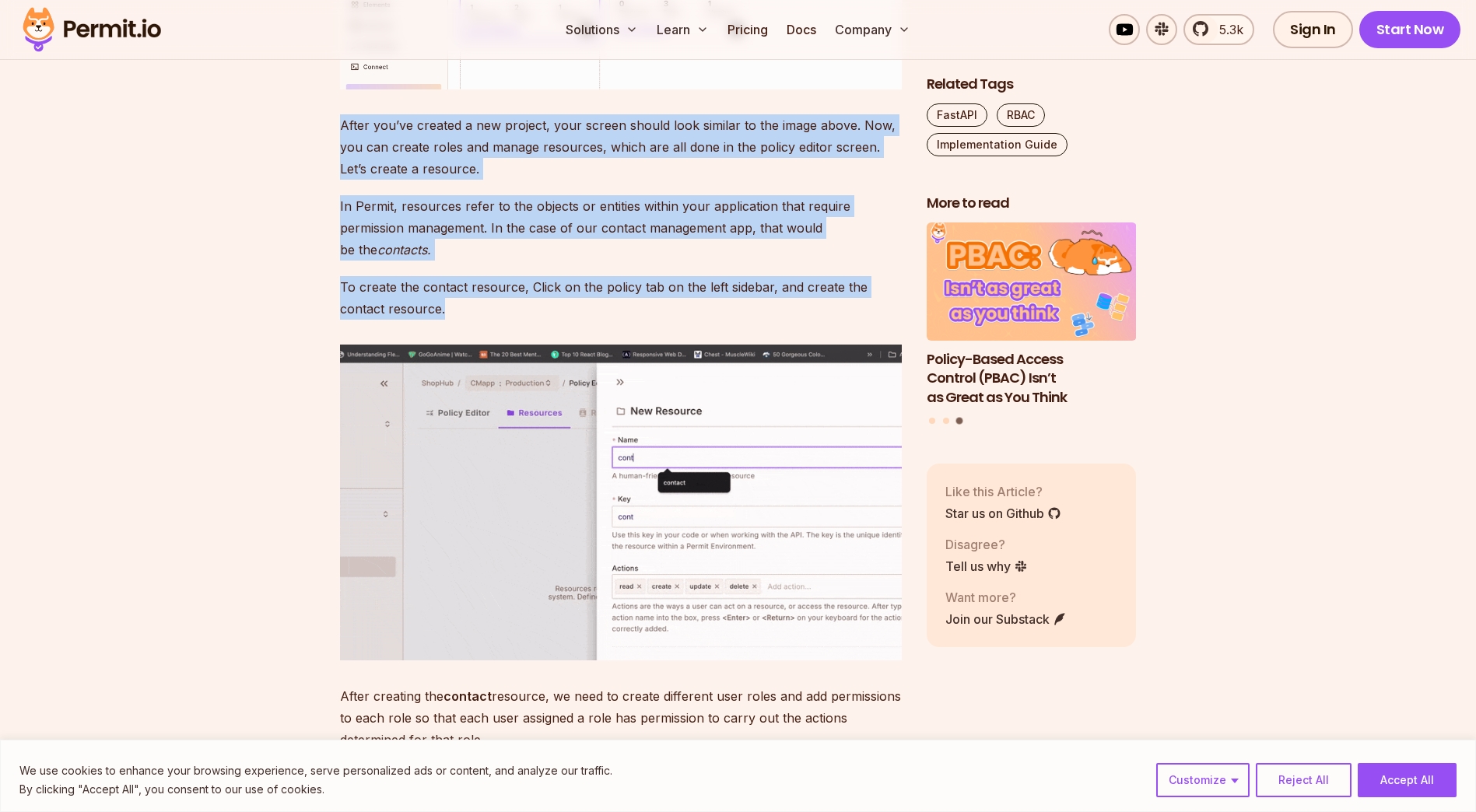
drag, startPoint x: 324, startPoint y: 340, endPoint x: 470, endPoint y: 544, distance: 250.9
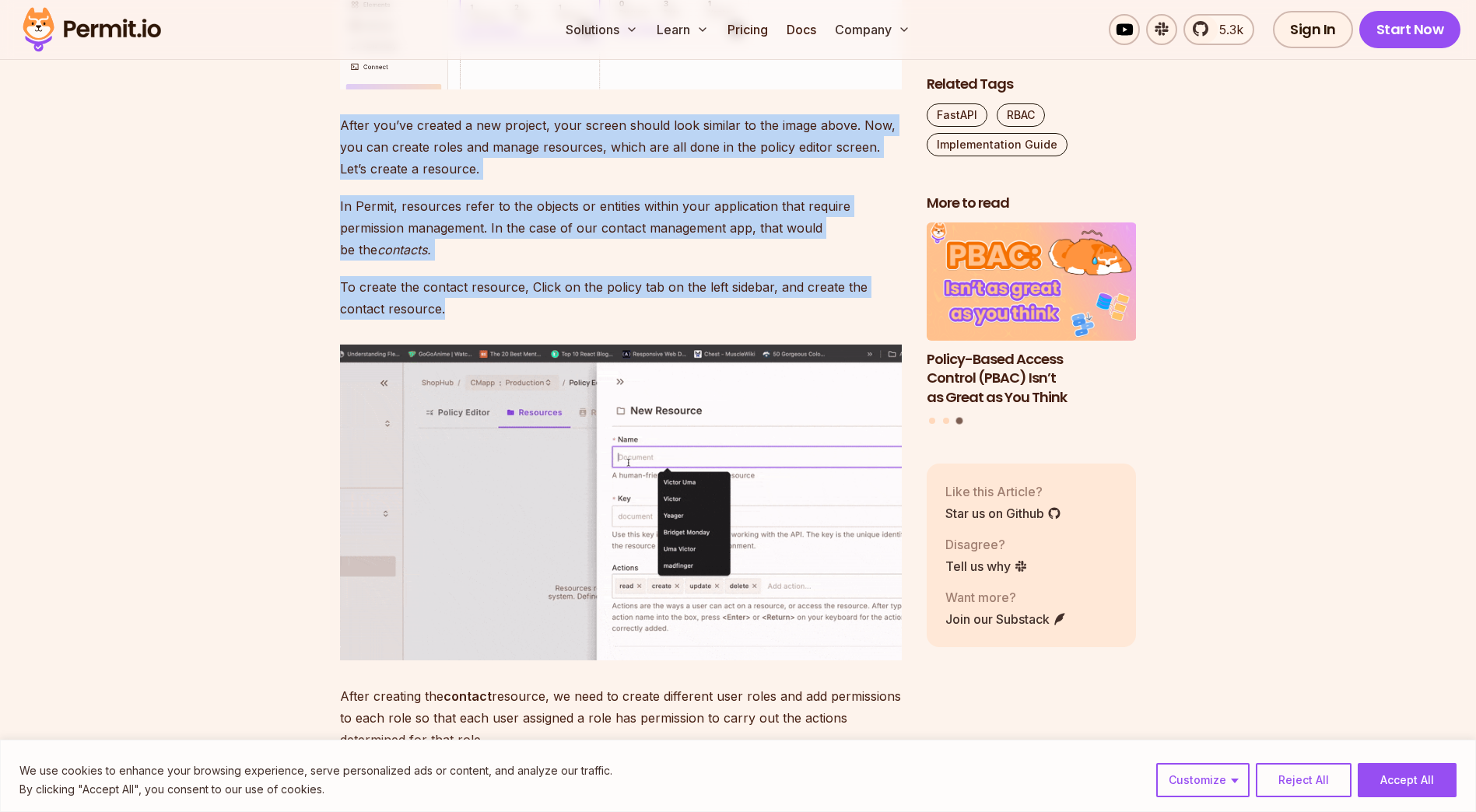
drag, startPoint x: 470, startPoint y: 544, endPoint x: 319, endPoint y: 346, distance: 249.0
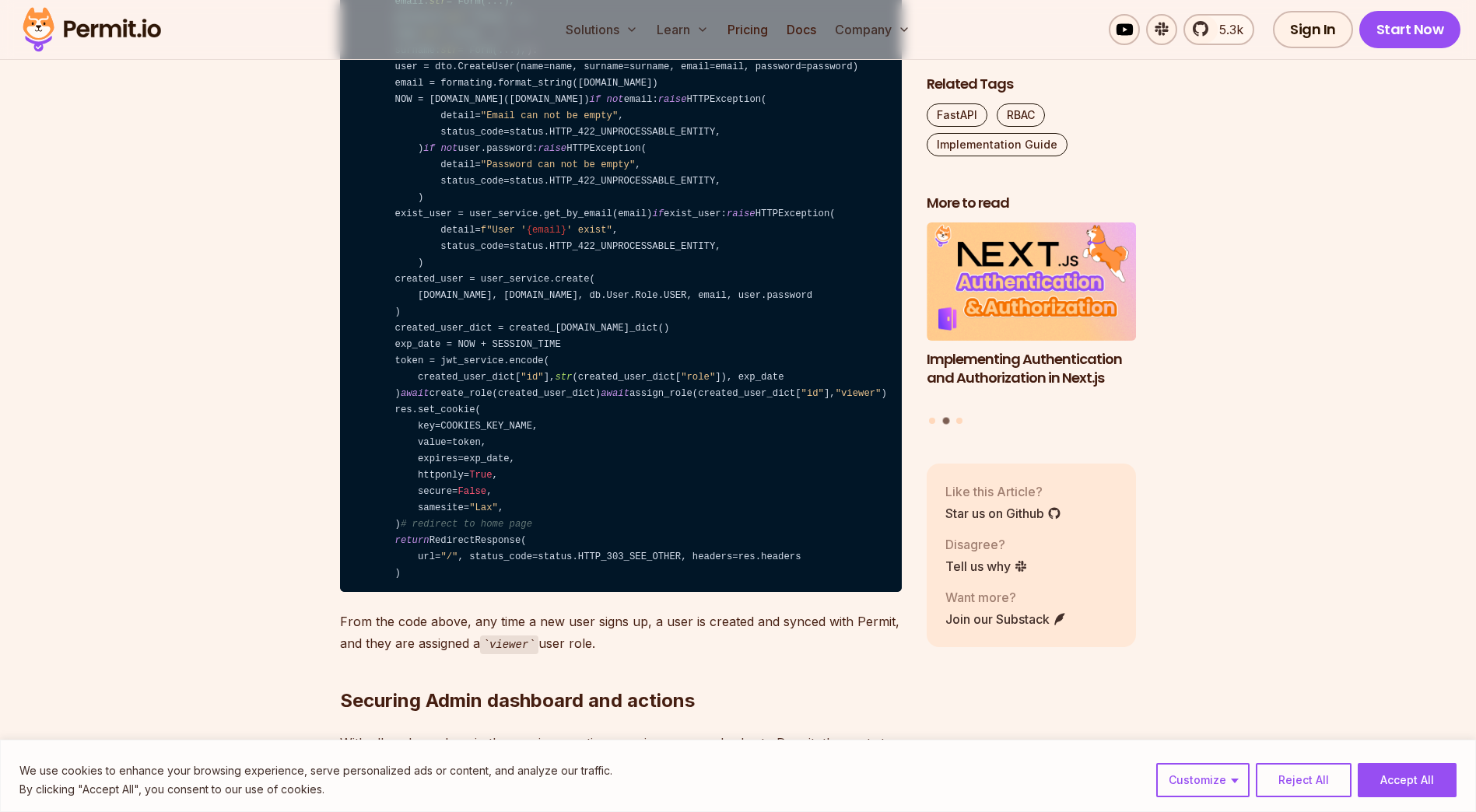
scroll to position [8916, 0]
